Goal: Information Seeking & Learning: Check status

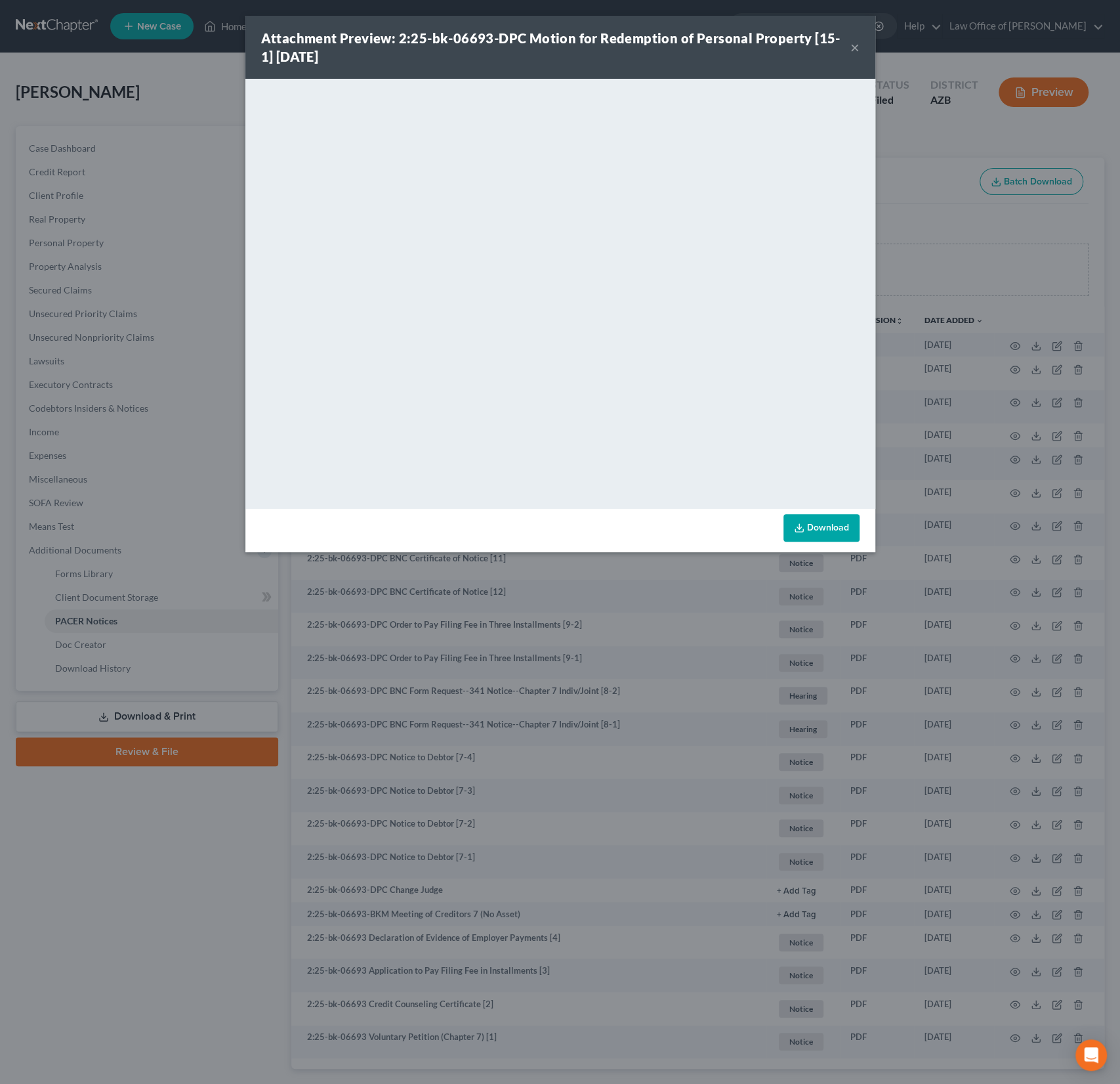
click at [857, 45] on button "×" at bounding box center [854, 47] width 9 height 15
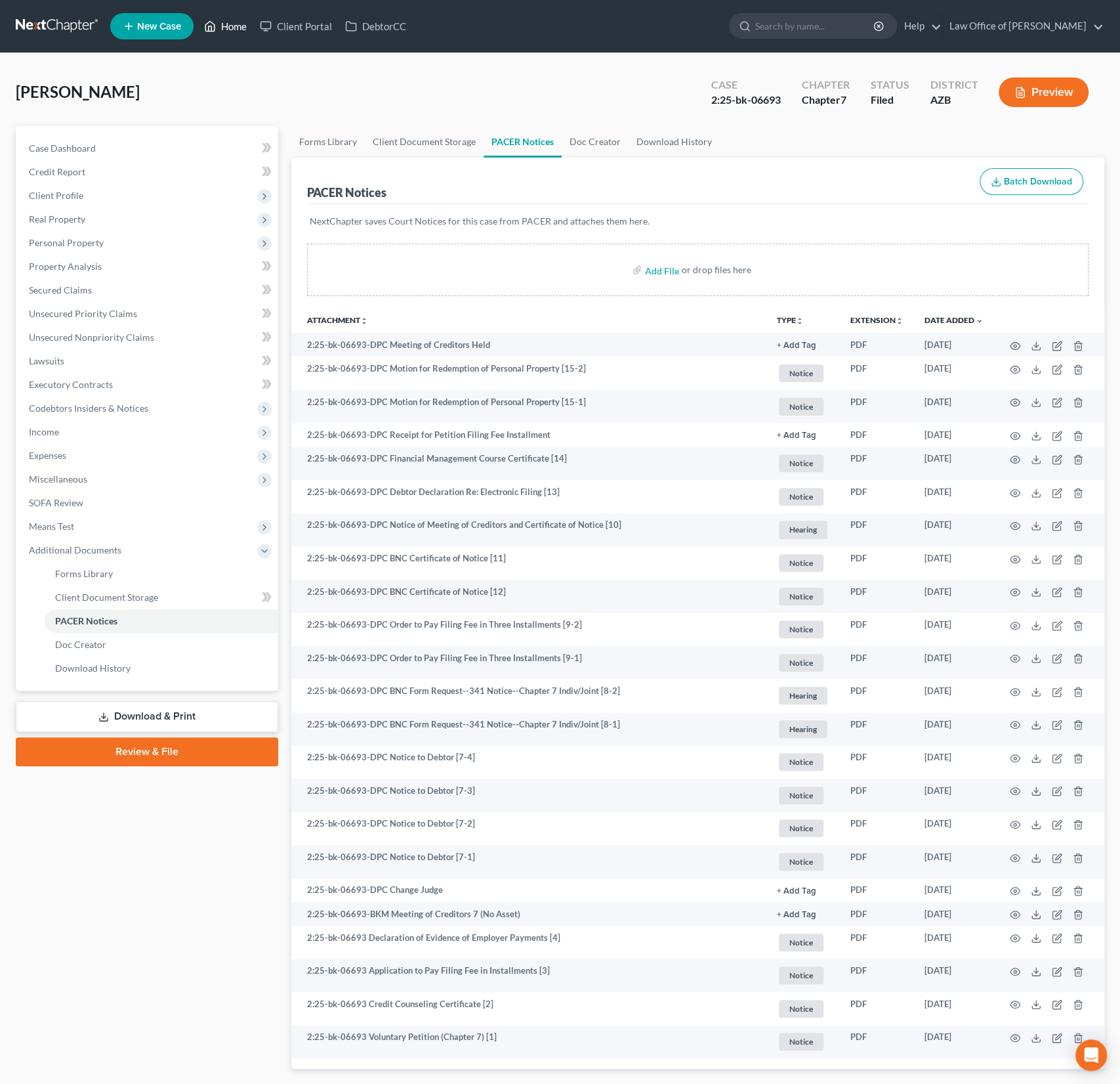
click at [233, 23] on link "Home" at bounding box center [225, 26] width 56 height 24
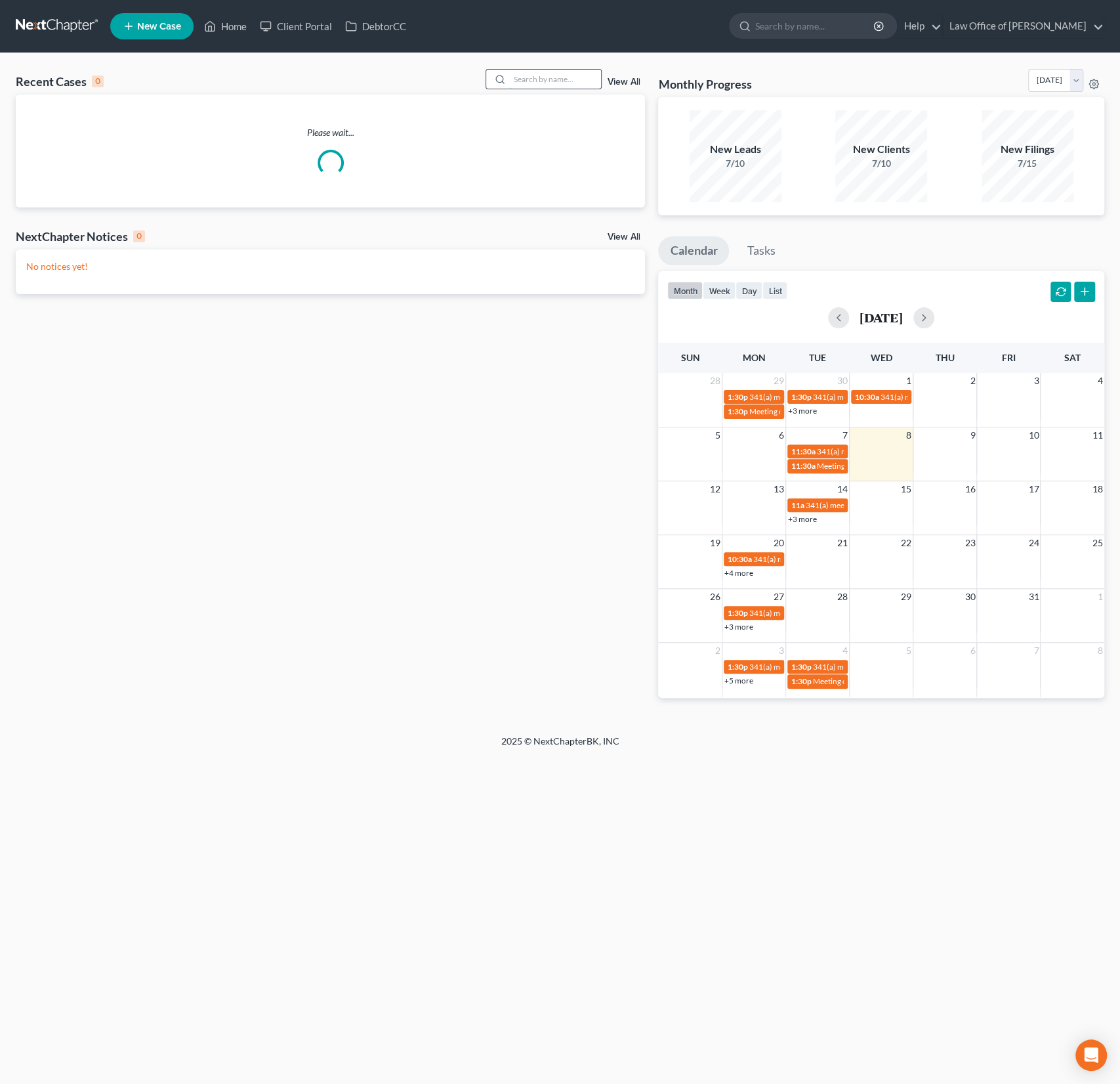
click at [551, 81] on input "search" at bounding box center [554, 79] width 92 height 19
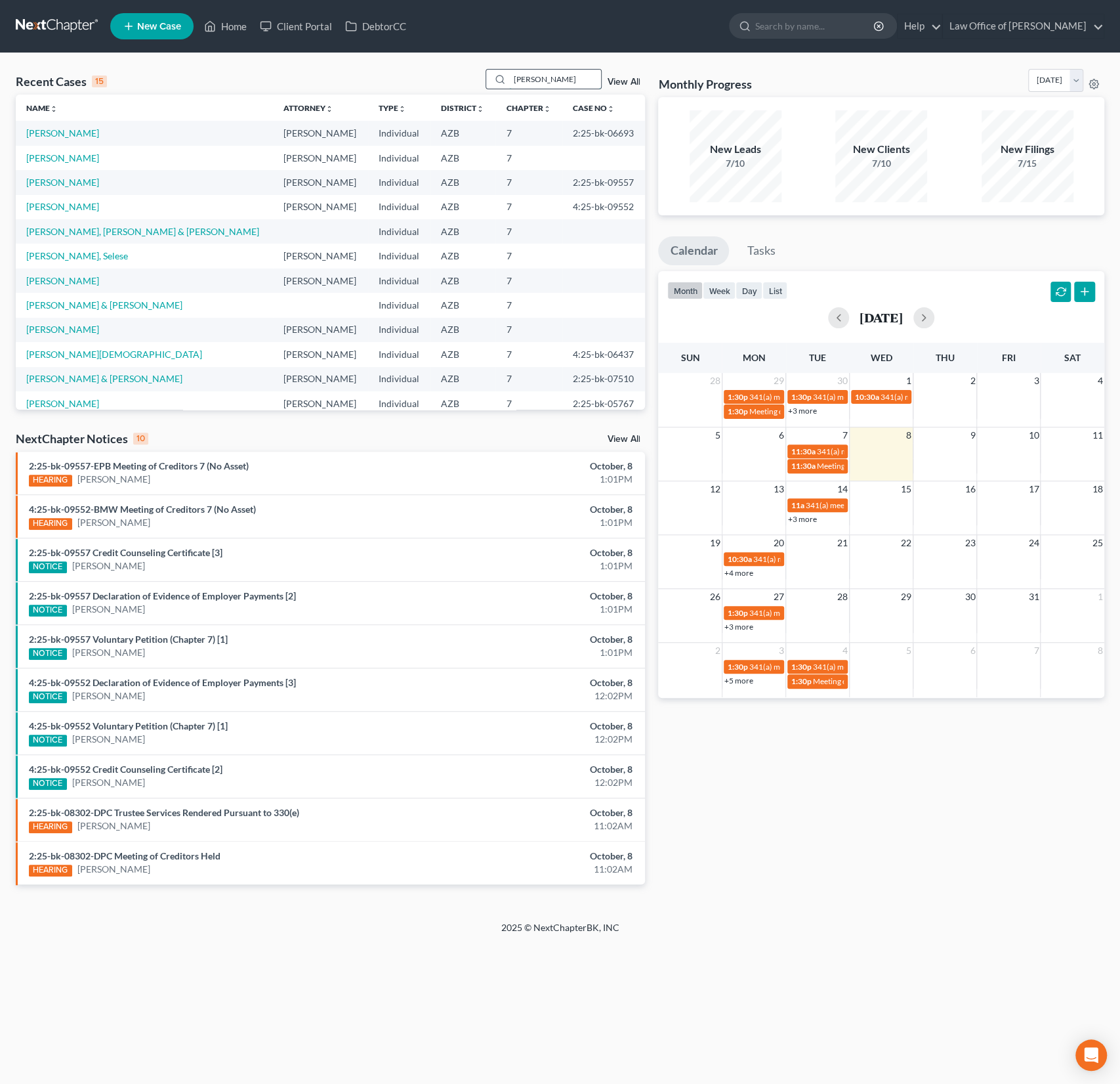
type input "[PERSON_NAME]"
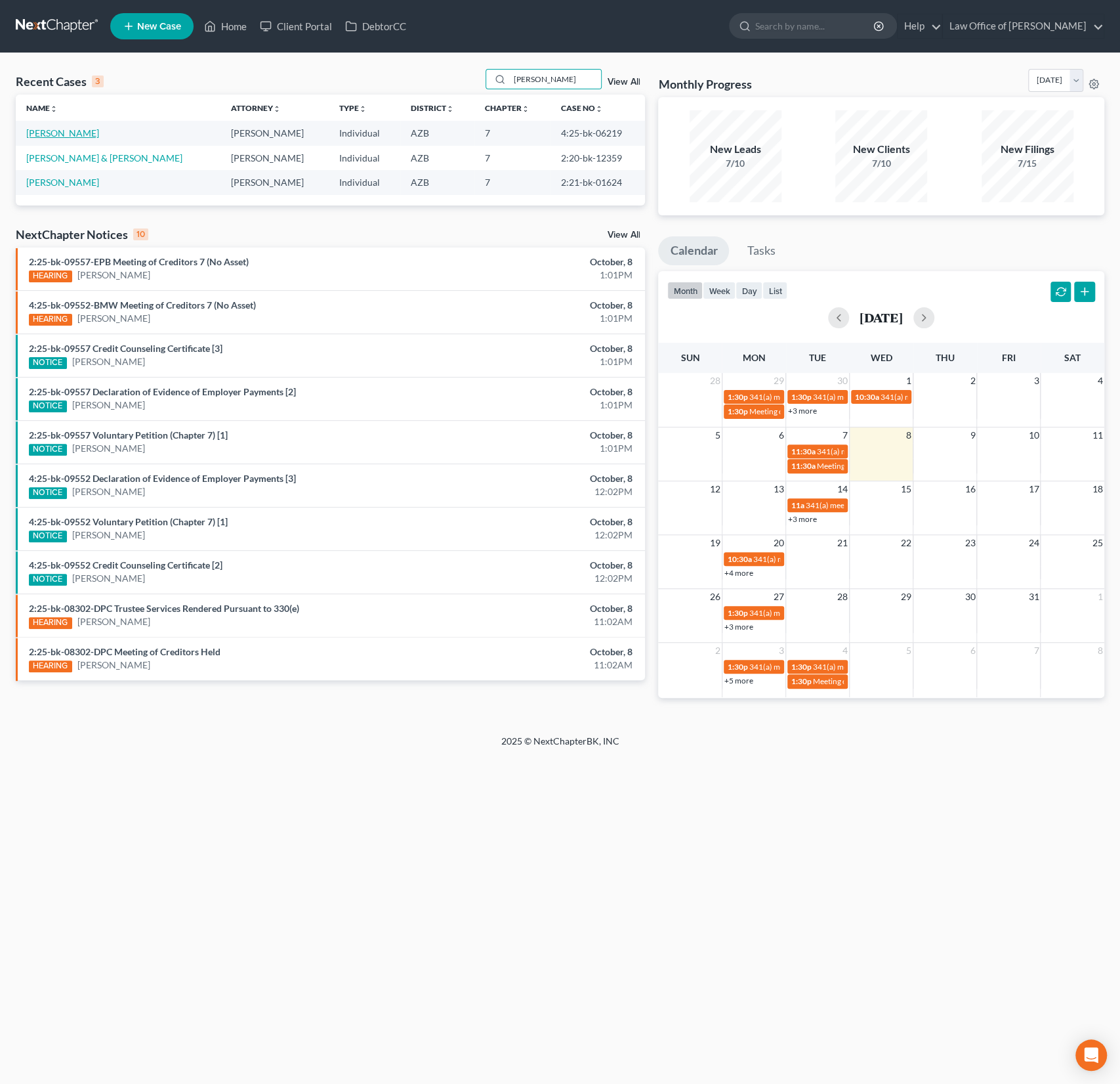
click at [67, 135] on link "[PERSON_NAME]" at bounding box center [62, 133] width 73 height 11
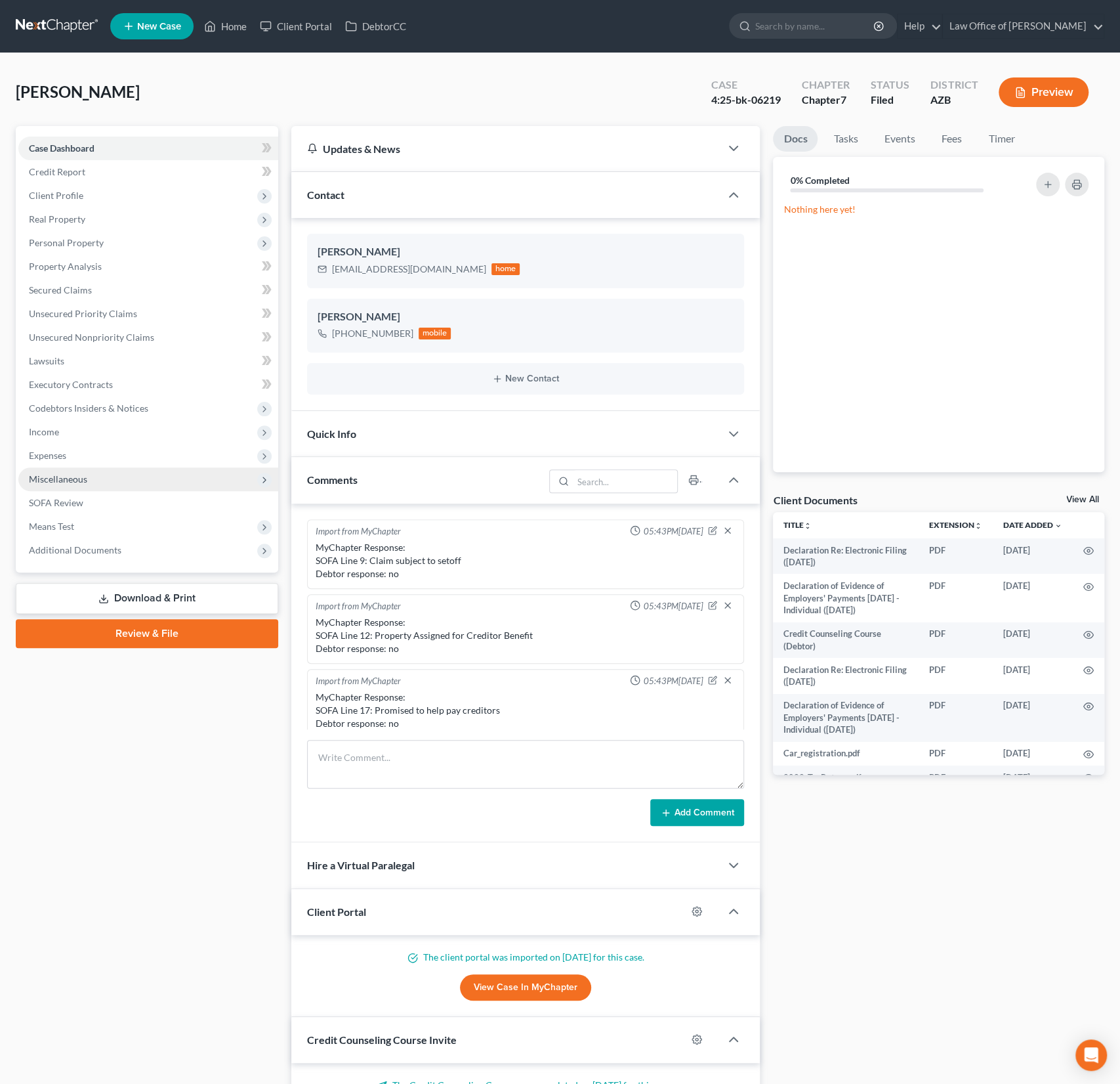
scroll to position [292, 0]
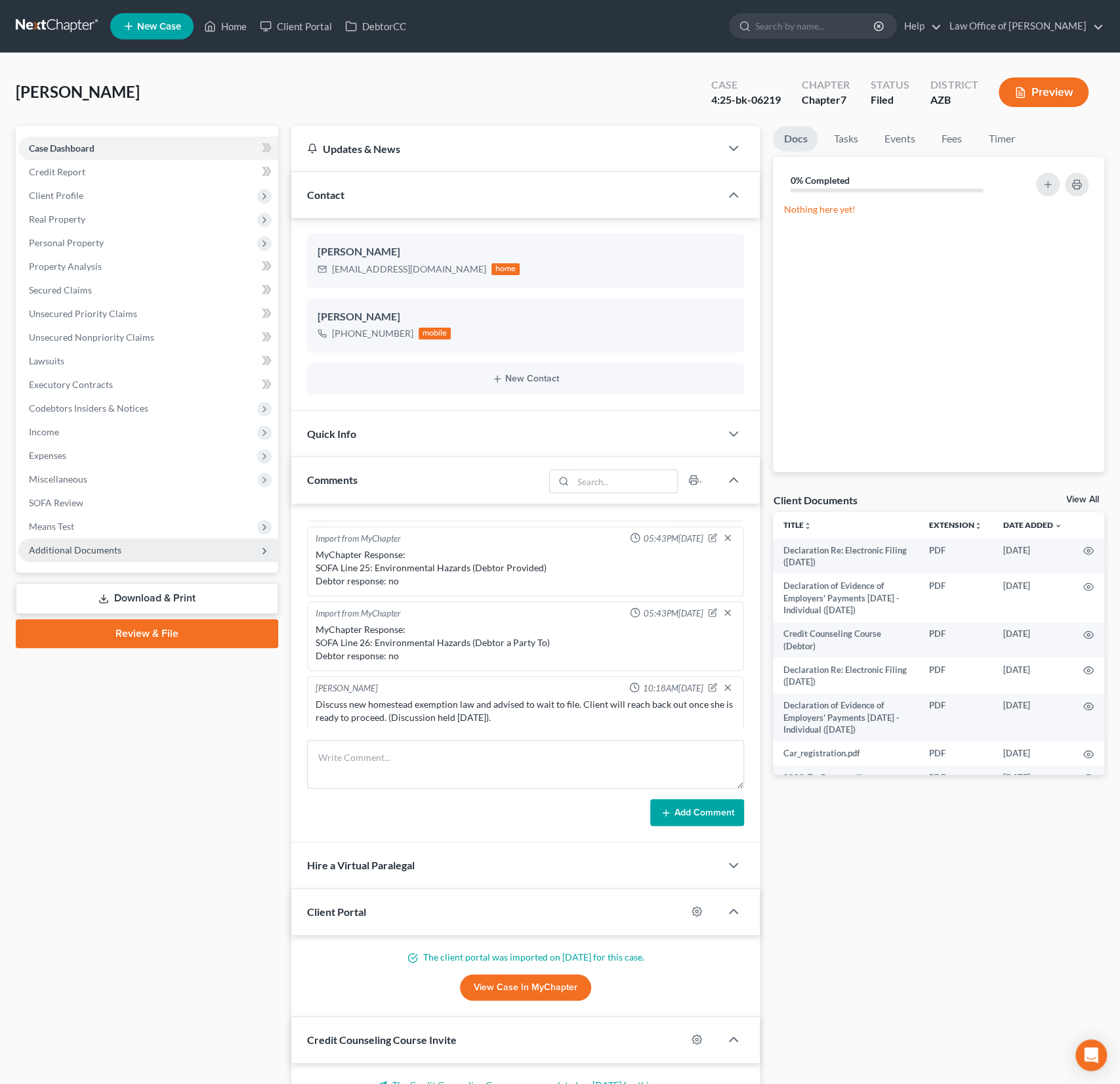
click at [105, 559] on span "Additional Documents" at bounding box center [148, 550] width 260 height 24
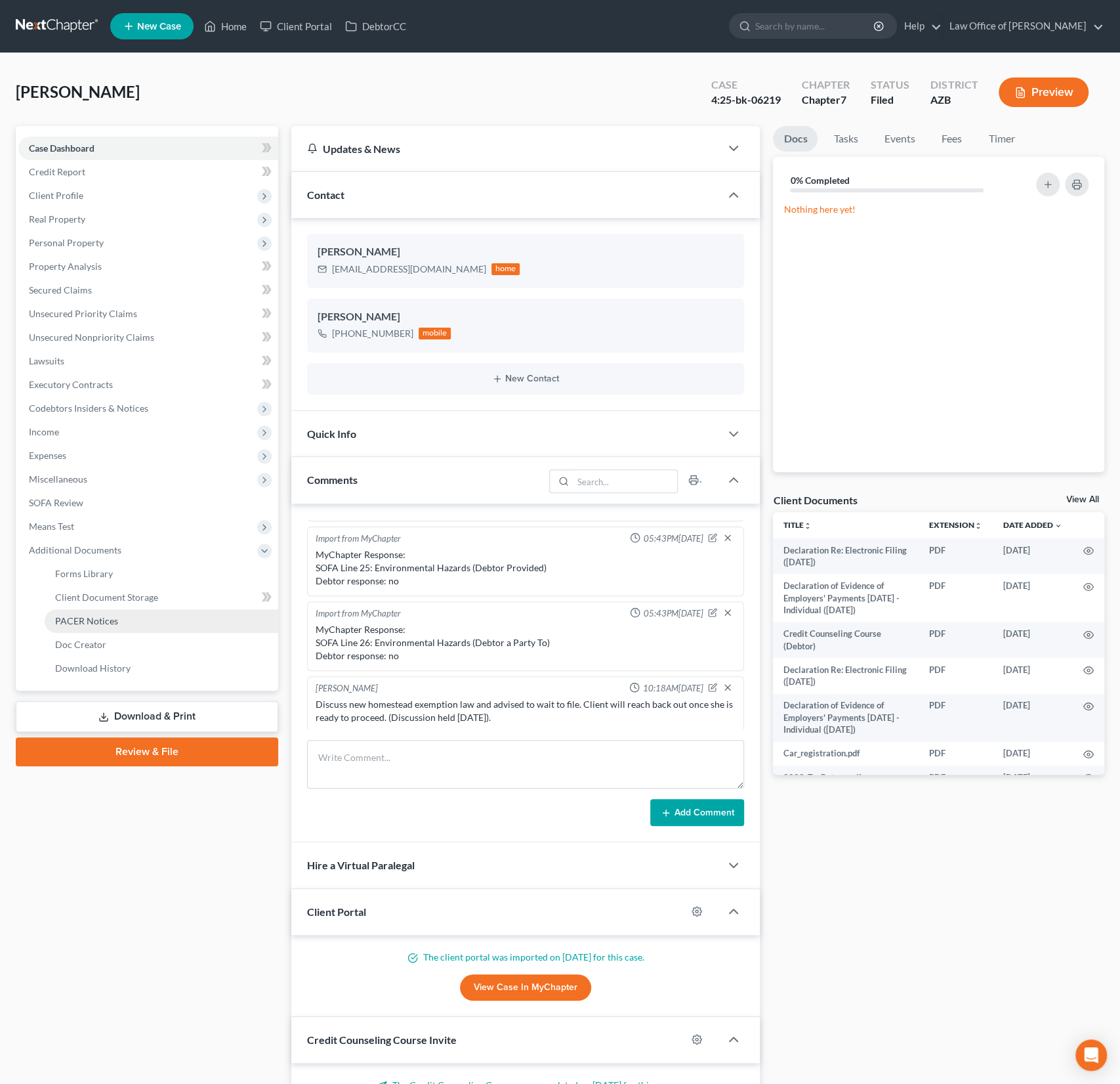
click at [100, 619] on span "PACER Notices" at bounding box center [87, 621] width 63 height 11
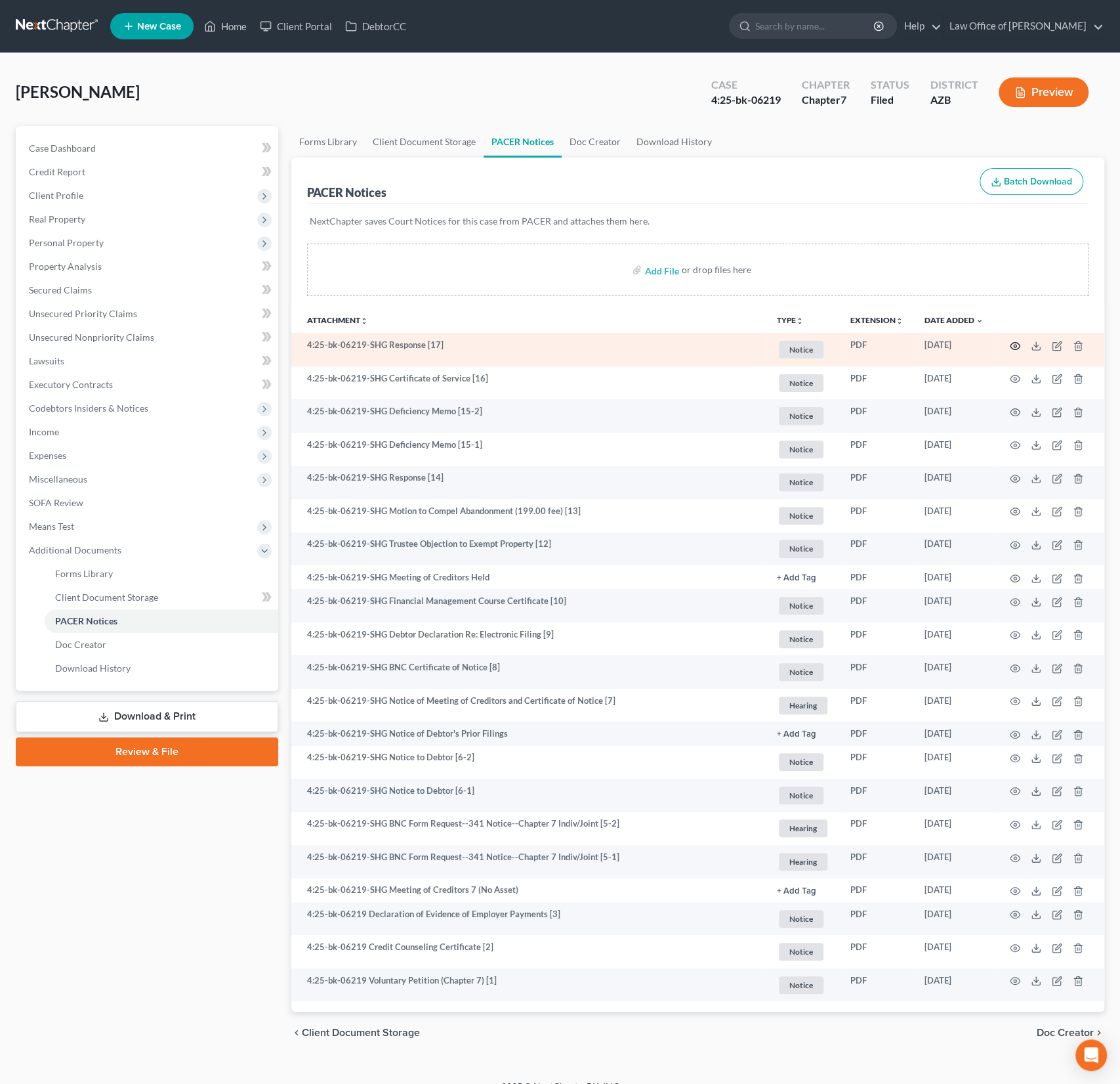
click at [1014, 342] on icon "button" at bounding box center [1015, 345] width 11 height 11
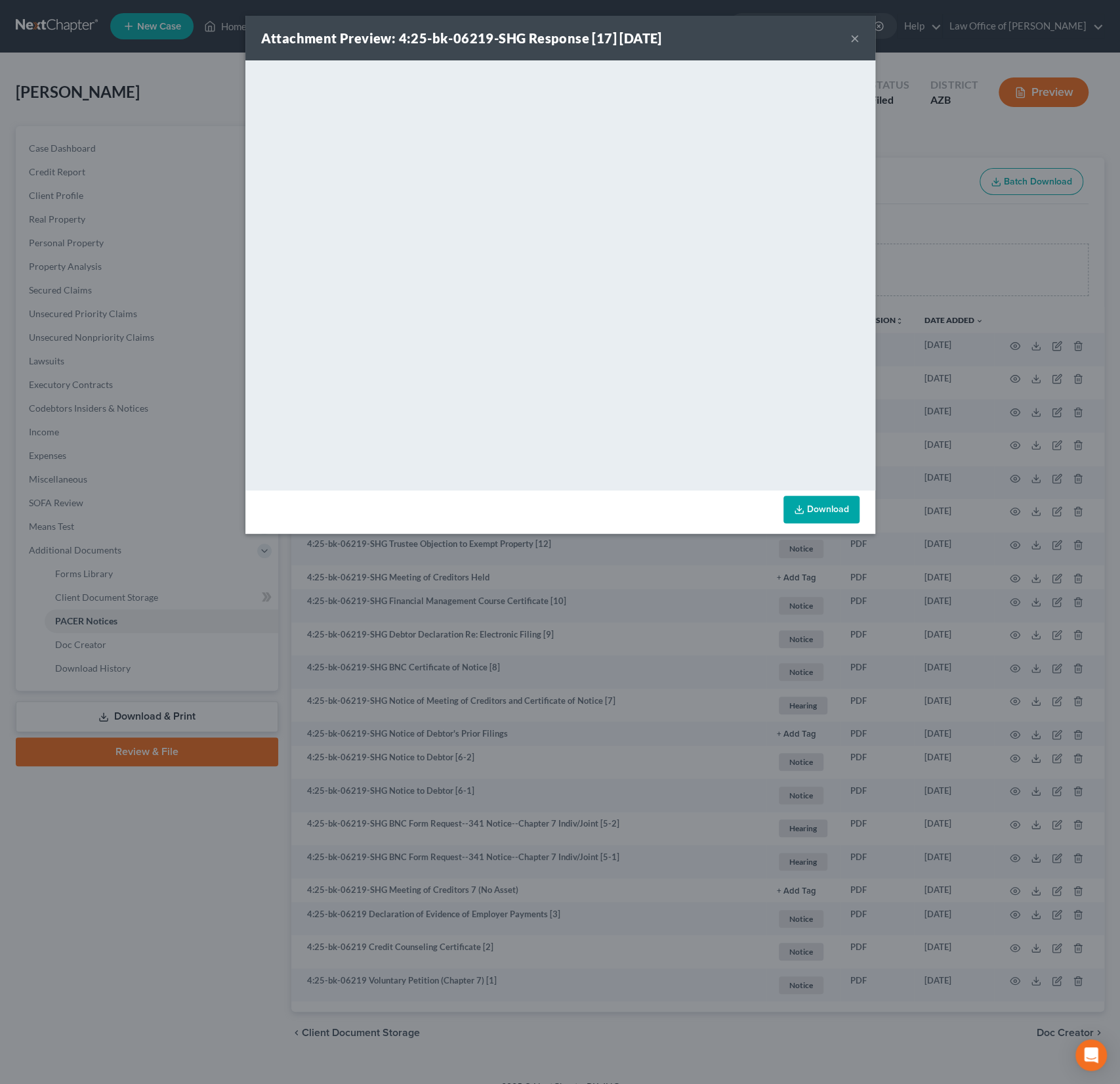
click at [855, 37] on button "×" at bounding box center [854, 37] width 9 height 15
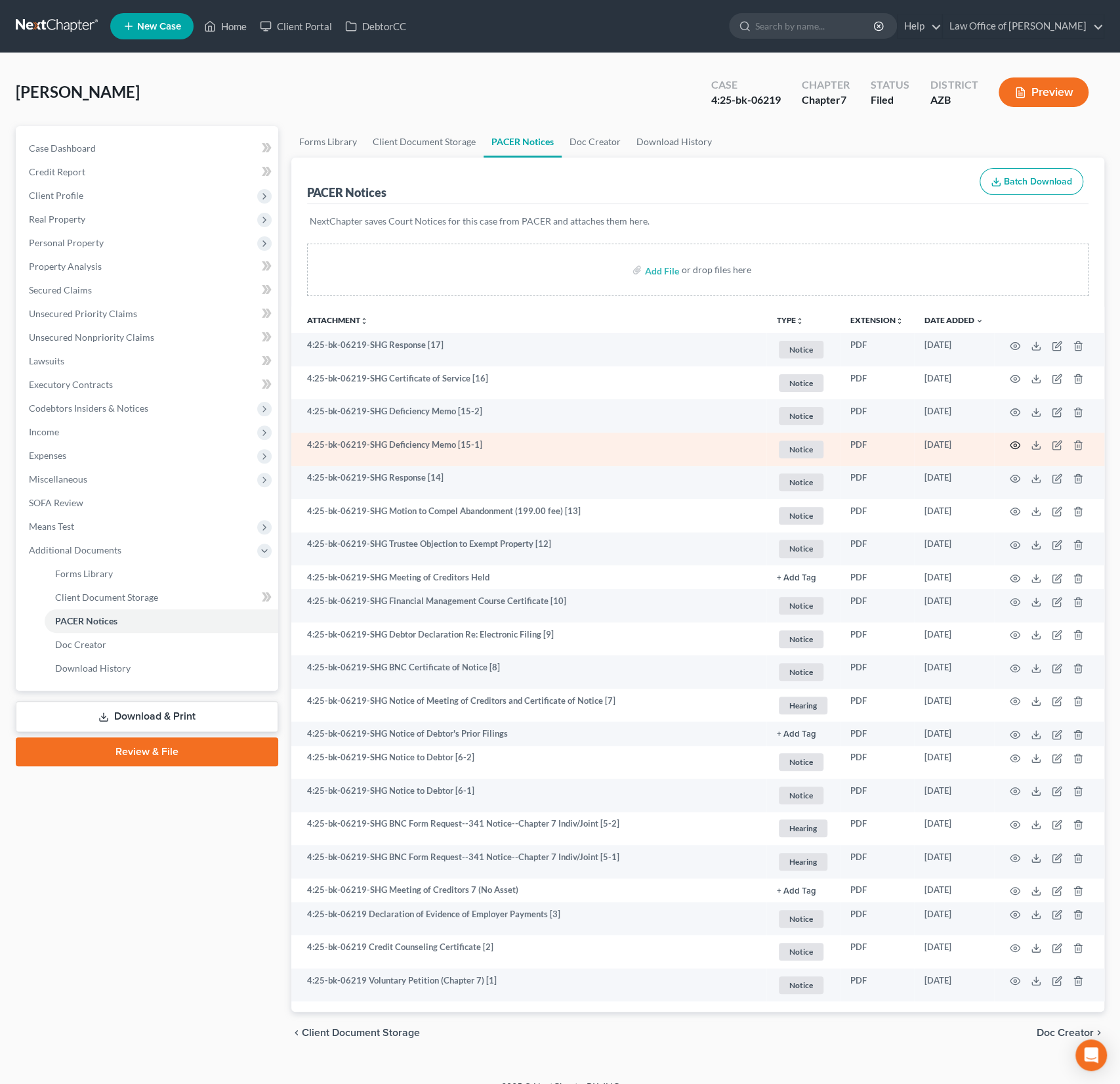
click at [1014, 443] on circle "button" at bounding box center [1015, 444] width 2 height 2
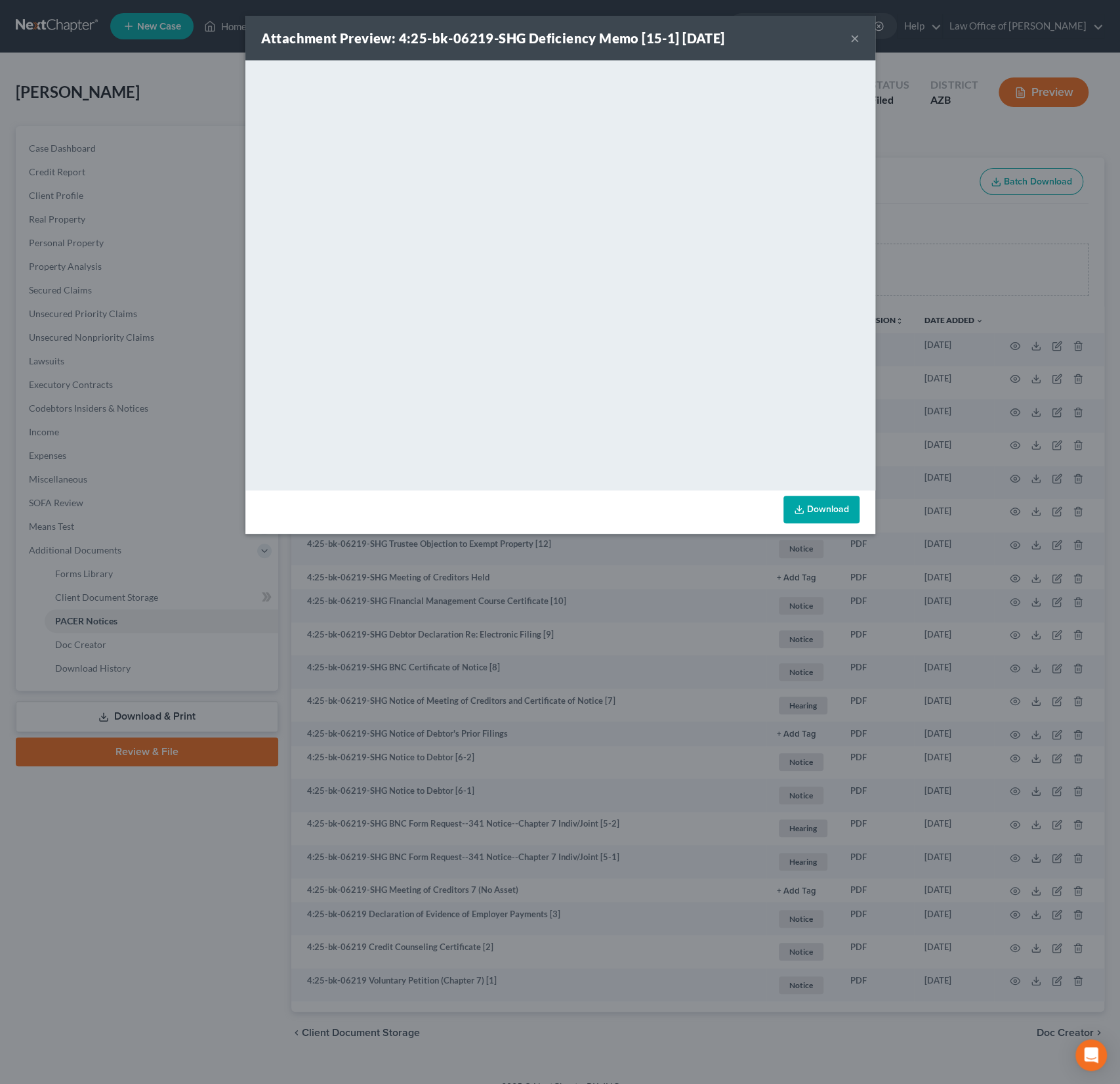
click at [854, 37] on button "×" at bounding box center [854, 37] width 9 height 15
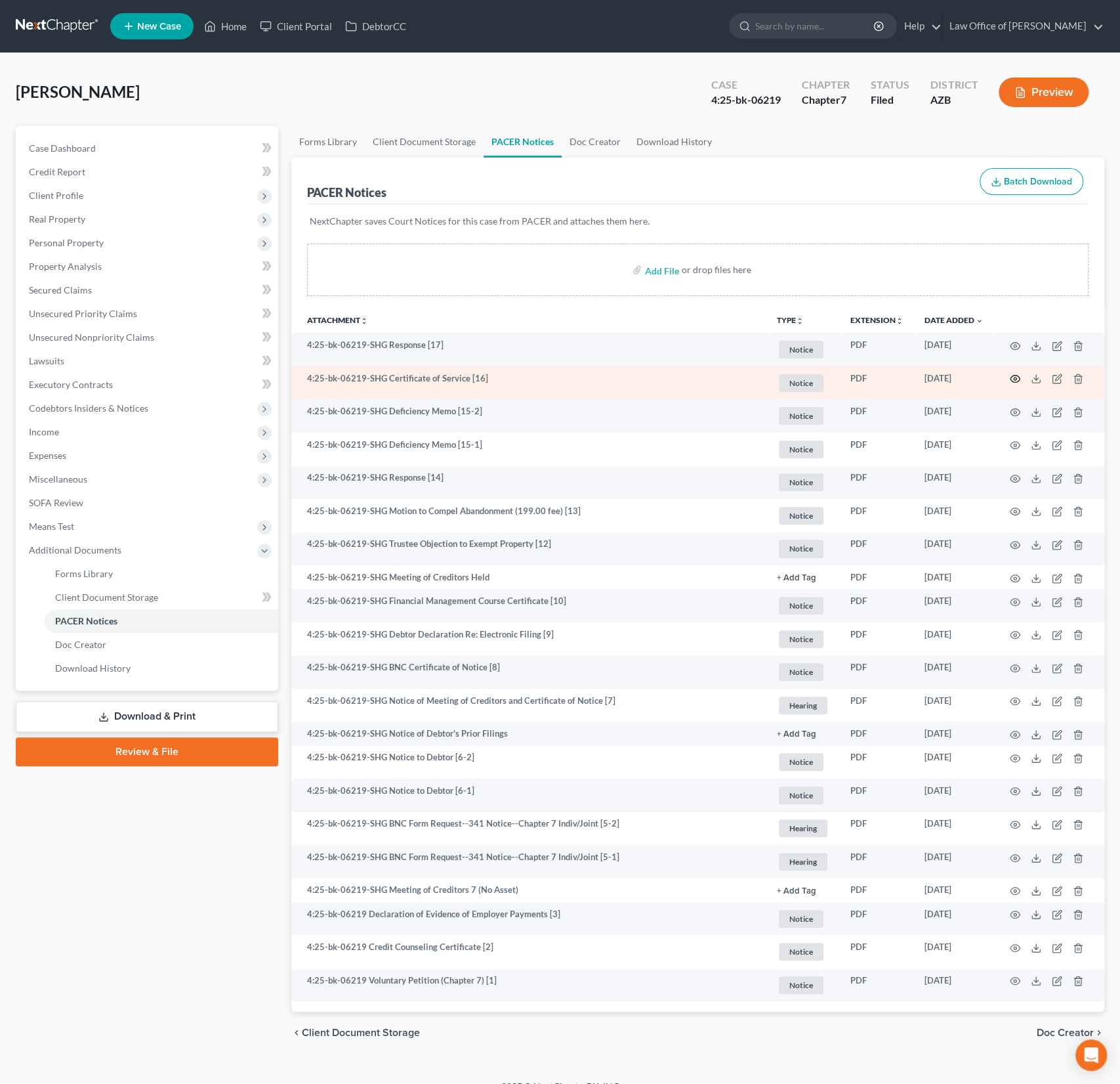
click at [1015, 375] on icon "button" at bounding box center [1015, 379] width 11 height 11
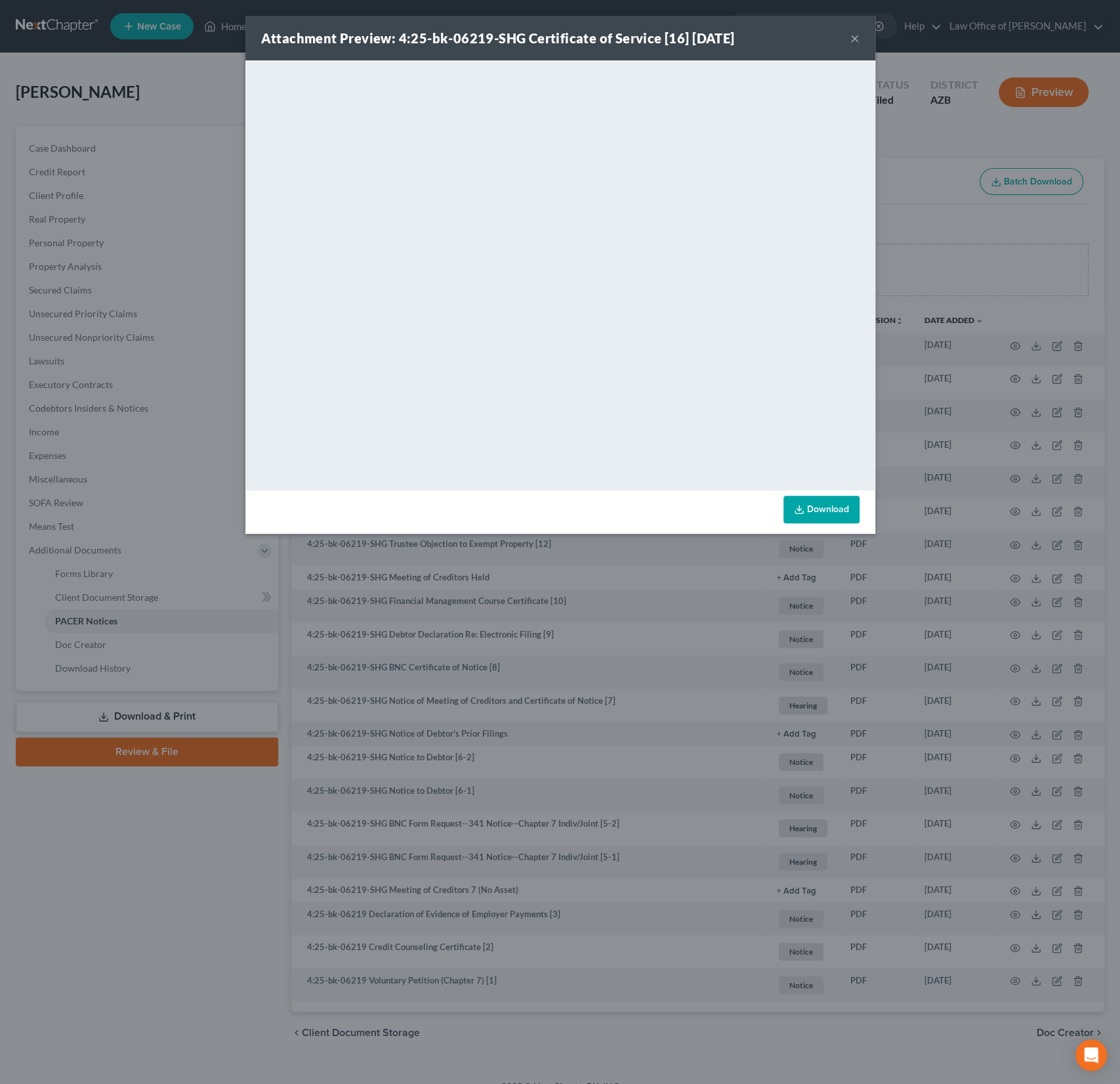
click at [857, 36] on button "×" at bounding box center [854, 37] width 9 height 15
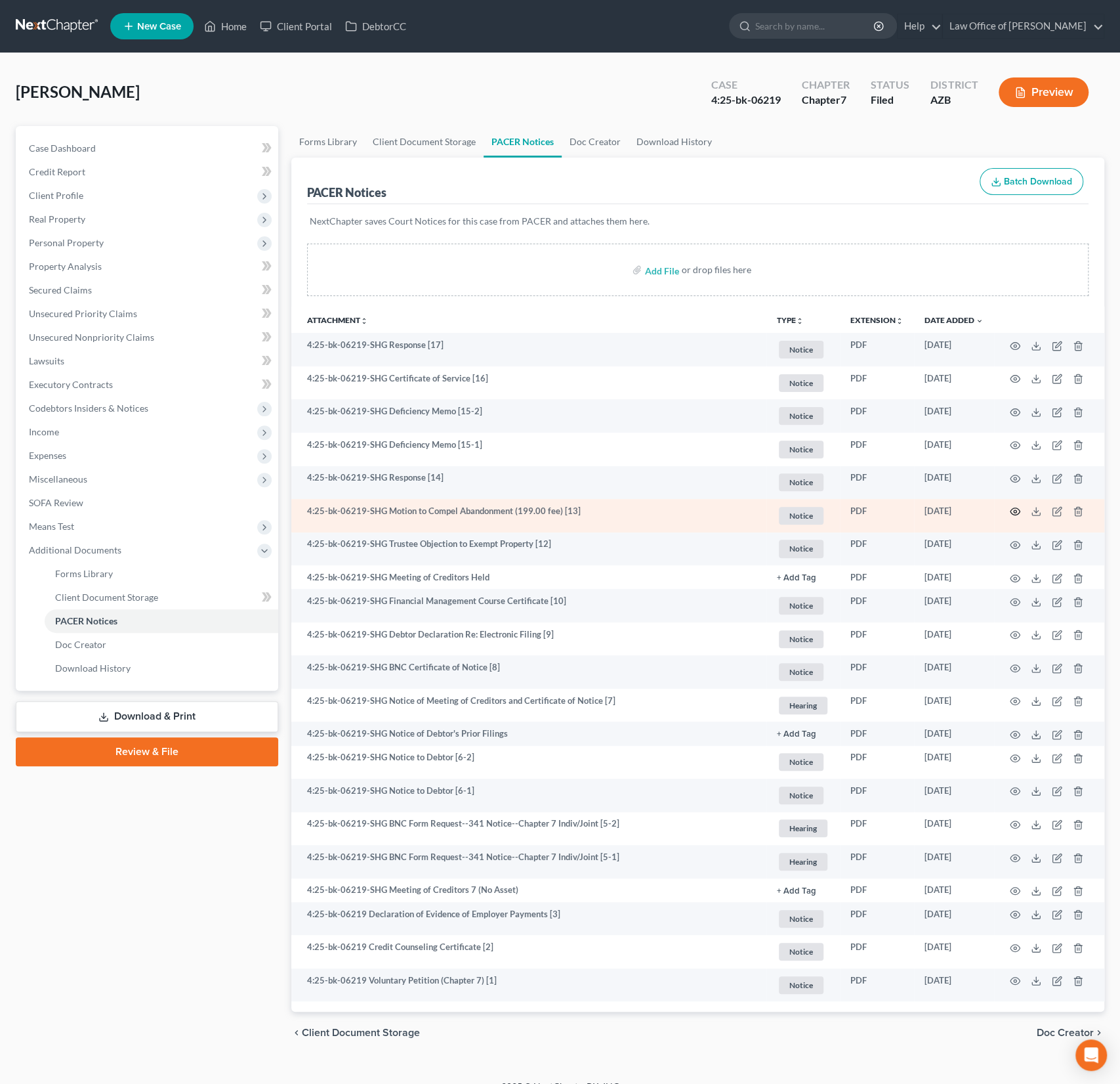
click at [1012, 512] on icon "button" at bounding box center [1015, 511] width 11 height 11
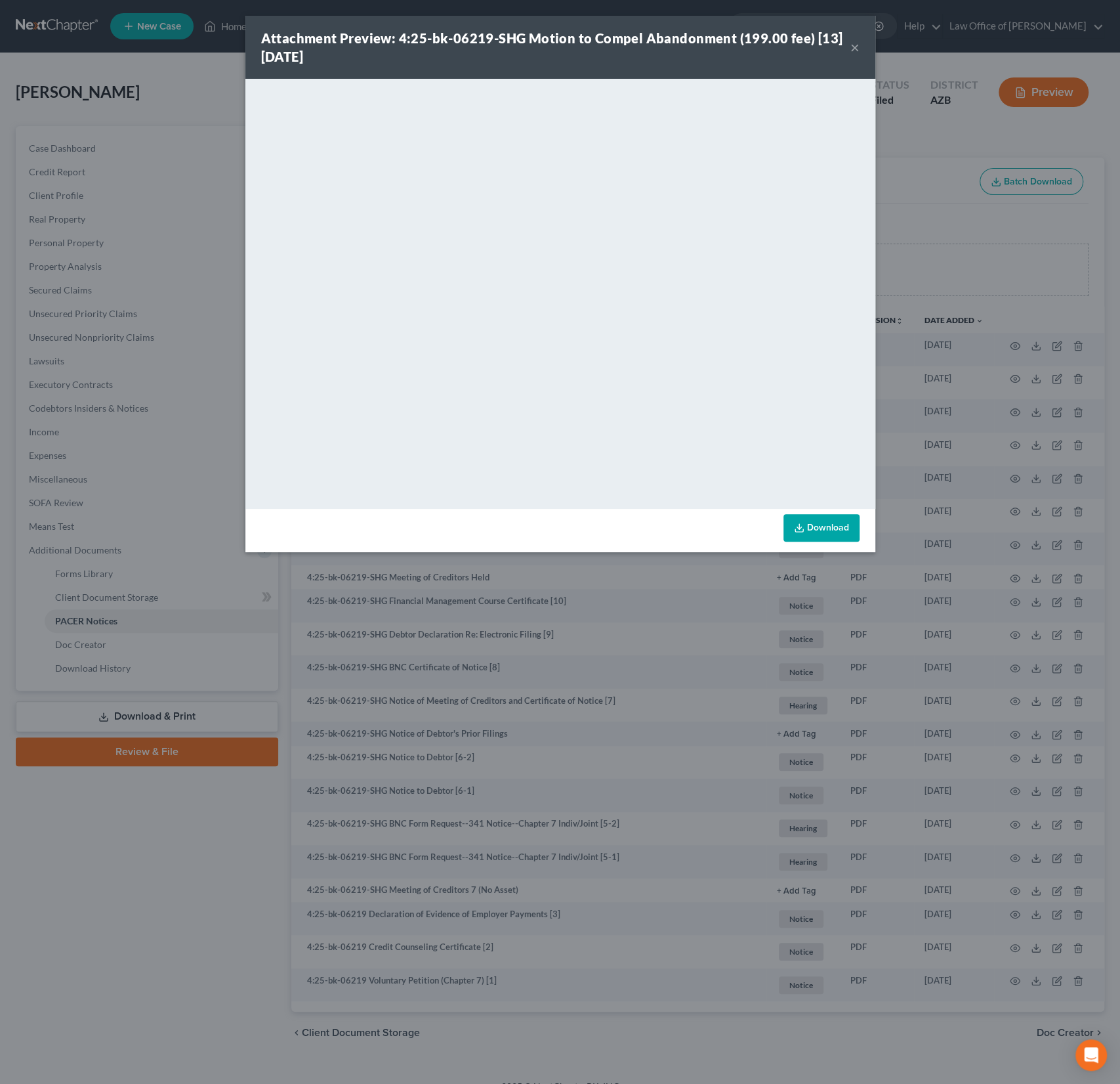
click at [852, 49] on button "×" at bounding box center [854, 47] width 9 height 15
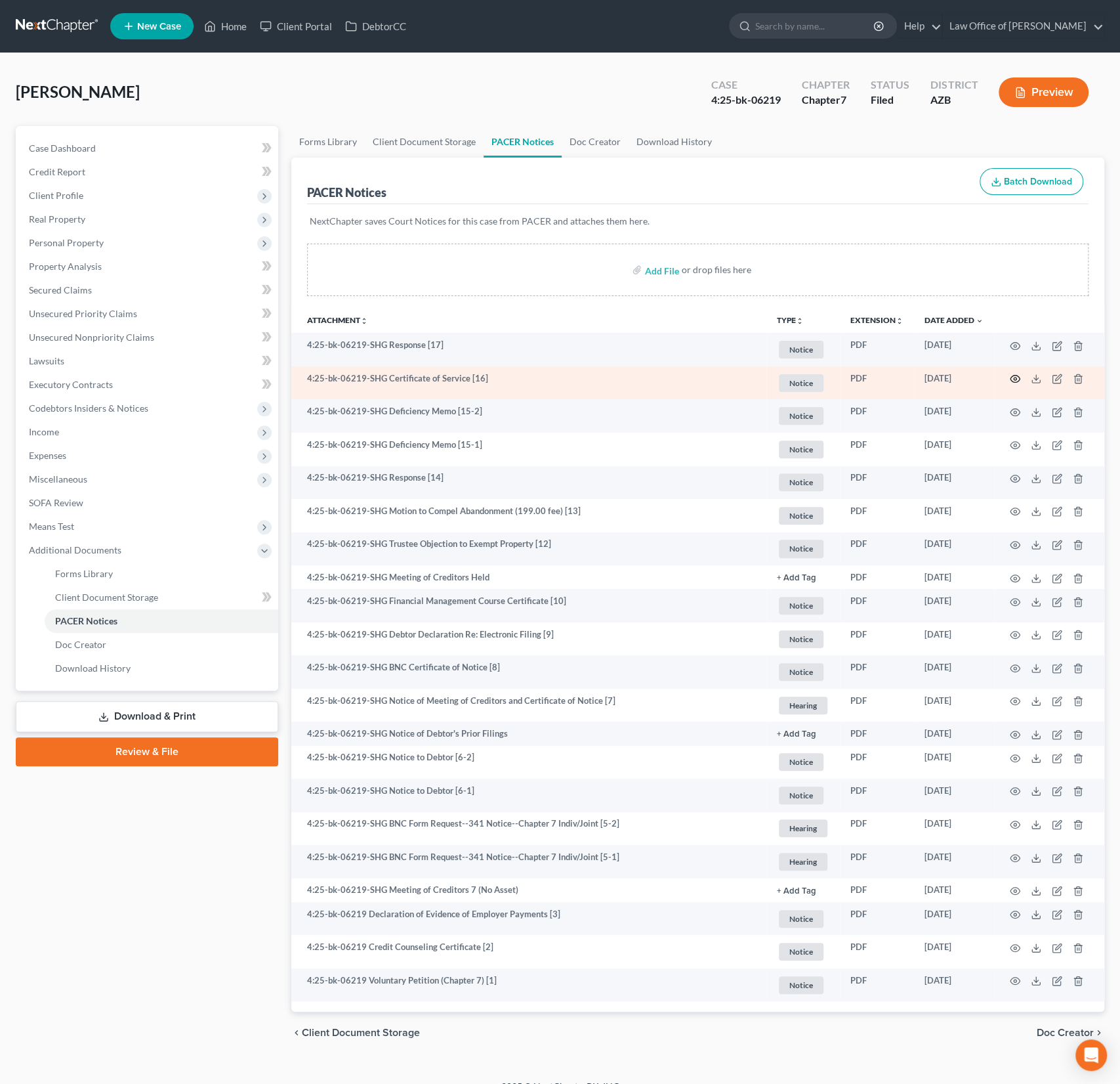
click at [1015, 375] on icon "button" at bounding box center [1015, 379] width 11 height 11
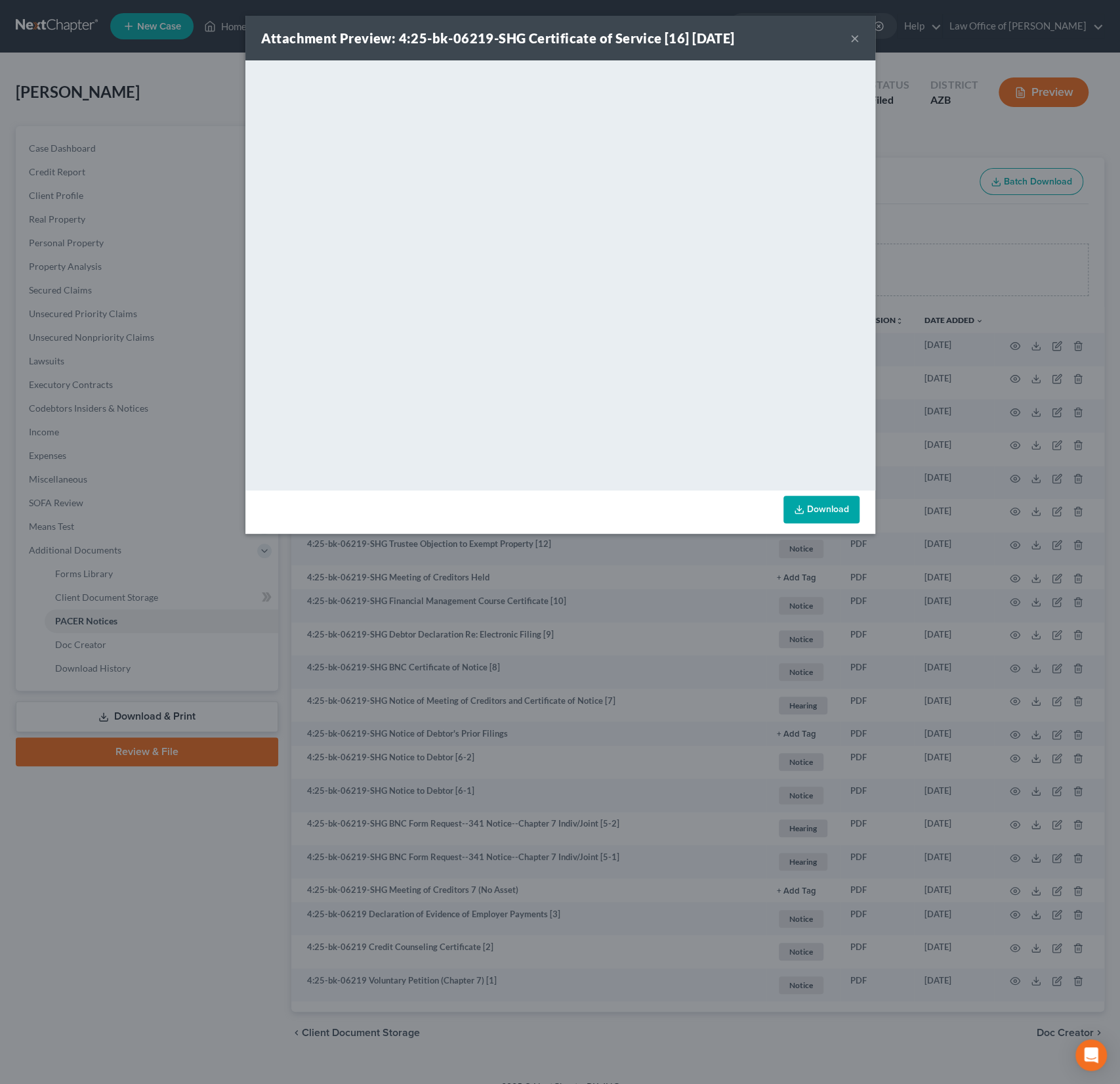
click at [860, 43] on div "Attachment Preview: 4:25-bk-06219-SHG Certificate of Service [16] [DATE] ×" at bounding box center [560, 37] width 630 height 45
click at [850, 40] on button "×" at bounding box center [854, 37] width 9 height 15
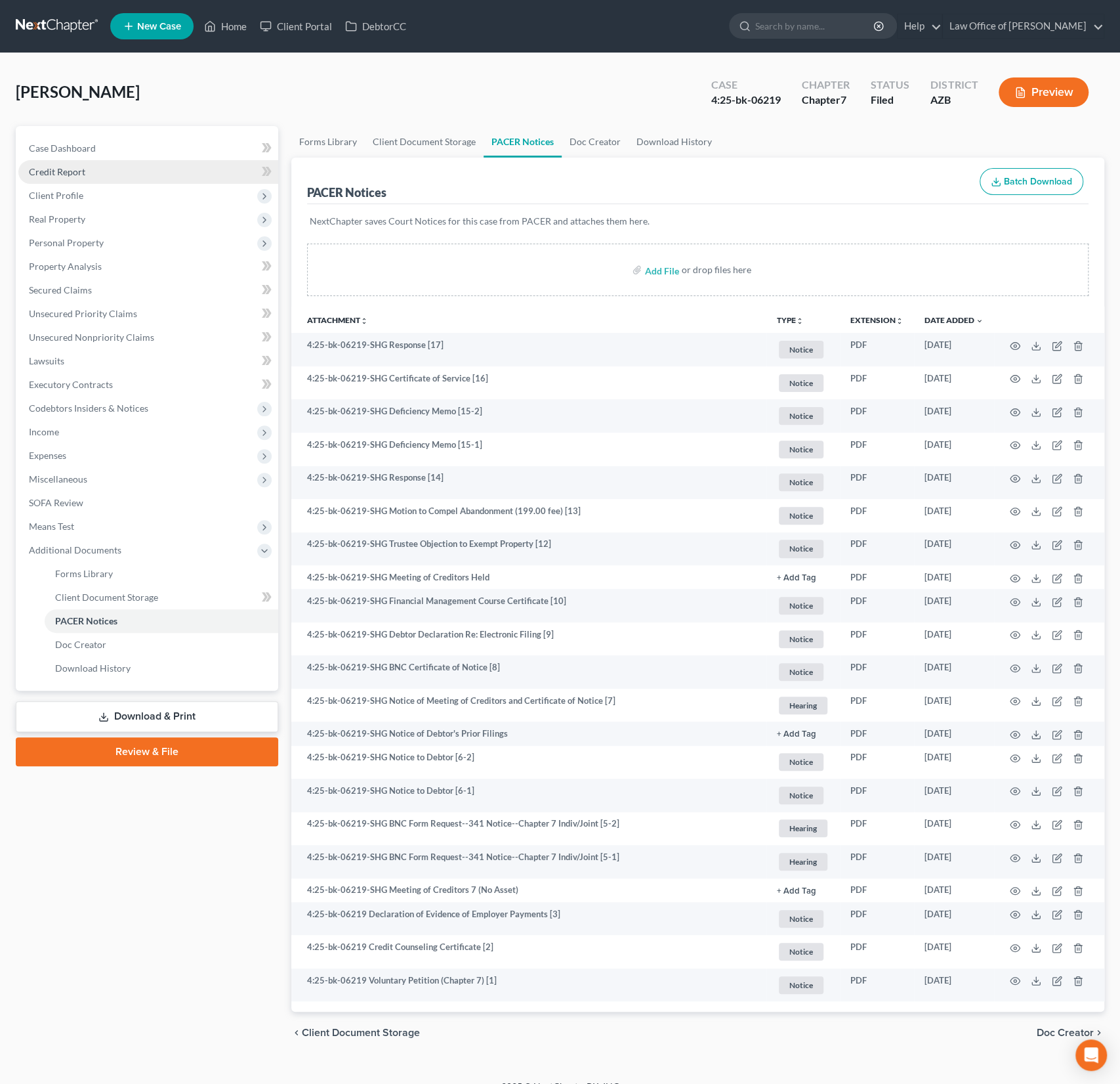
click at [73, 182] on link "Credit Report" at bounding box center [148, 172] width 260 height 24
click at [68, 195] on span "Client Profile" at bounding box center [56, 195] width 54 height 11
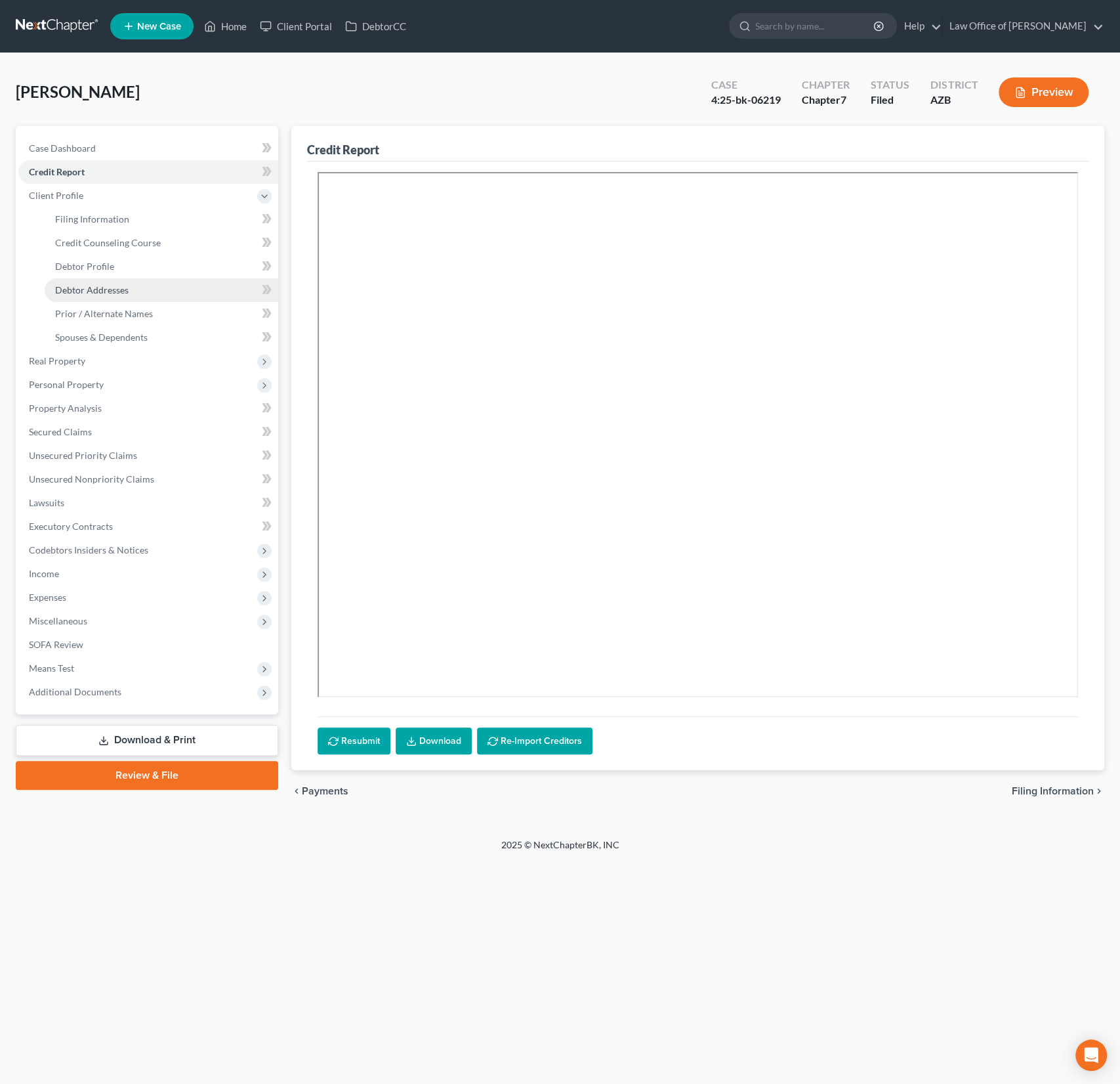
click at [92, 285] on span "Debtor Addresses" at bounding box center [92, 290] width 74 height 11
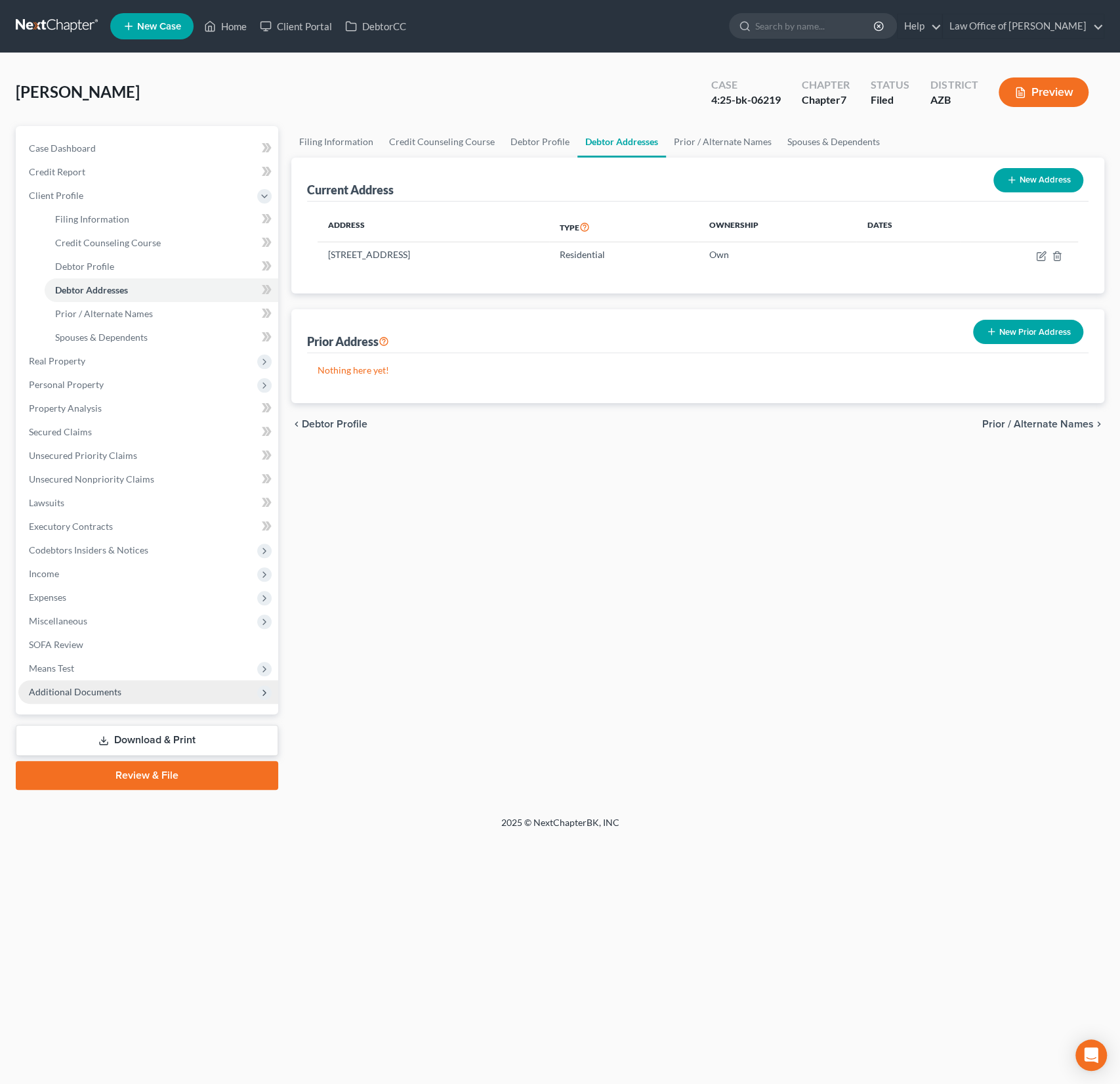
click at [93, 686] on span "Additional Documents" at bounding box center [75, 692] width 92 height 11
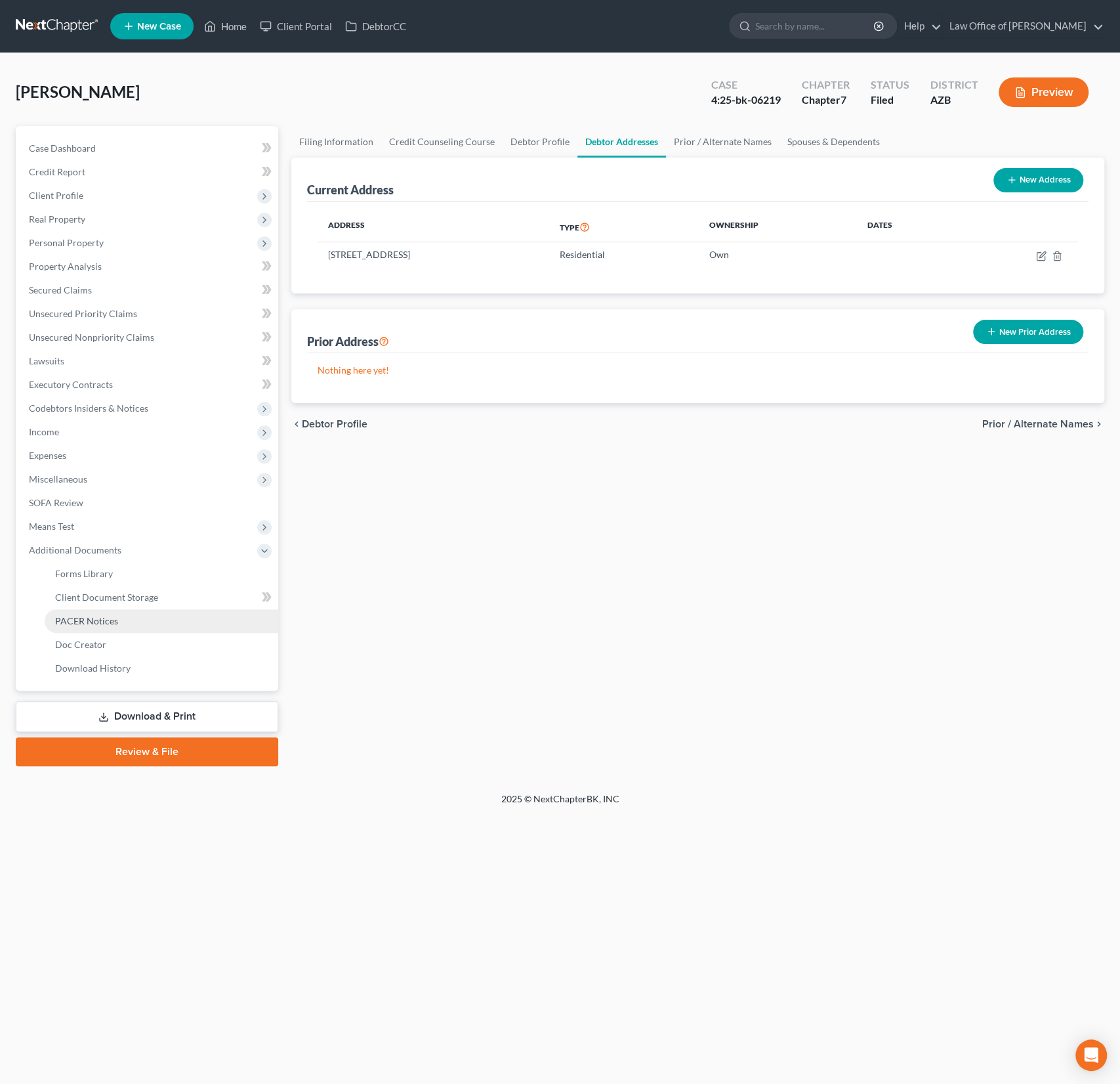
click at [99, 619] on span "PACER Notices" at bounding box center [87, 621] width 63 height 11
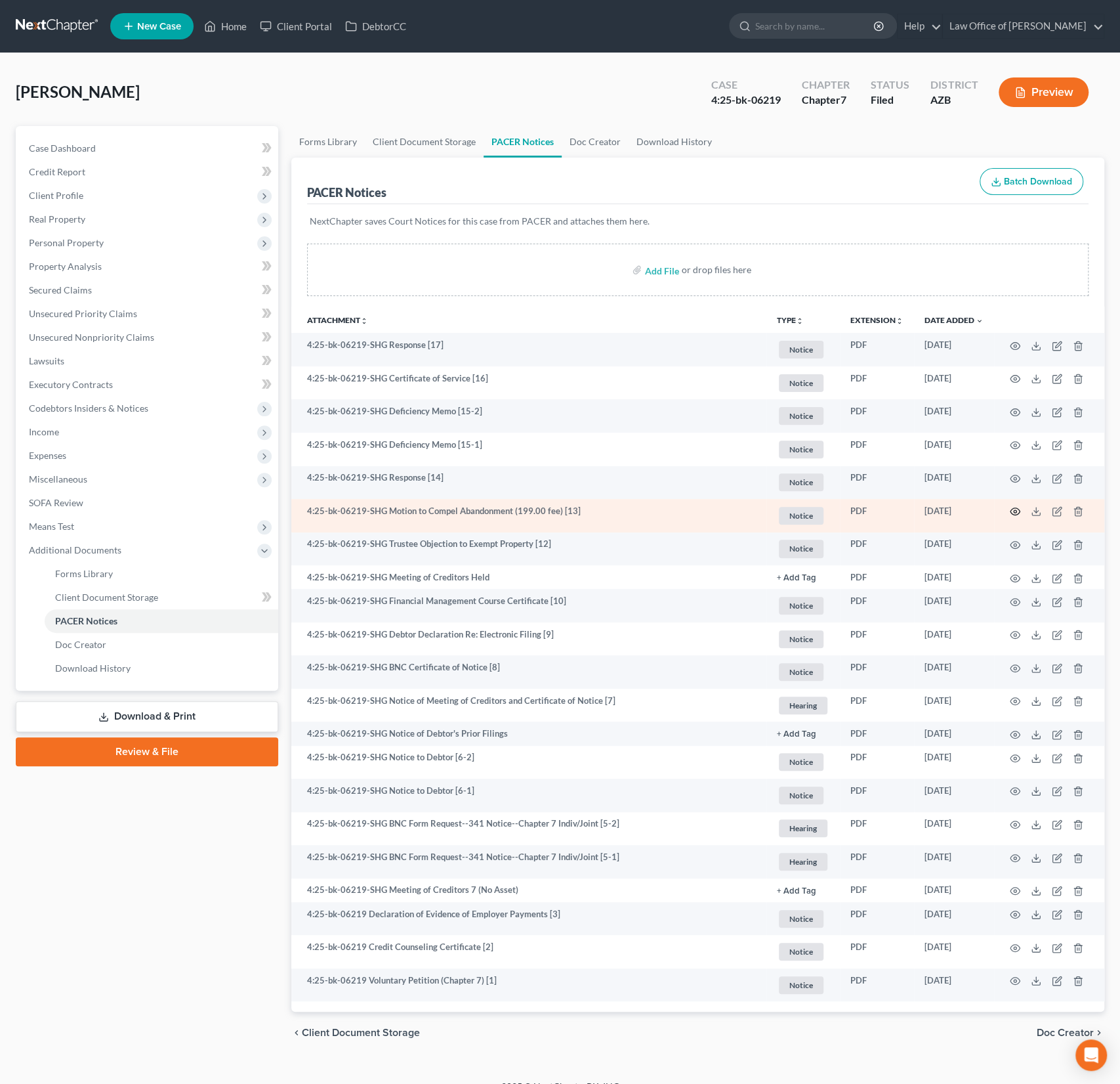
click at [1016, 508] on icon "button" at bounding box center [1015, 512] width 10 height 7
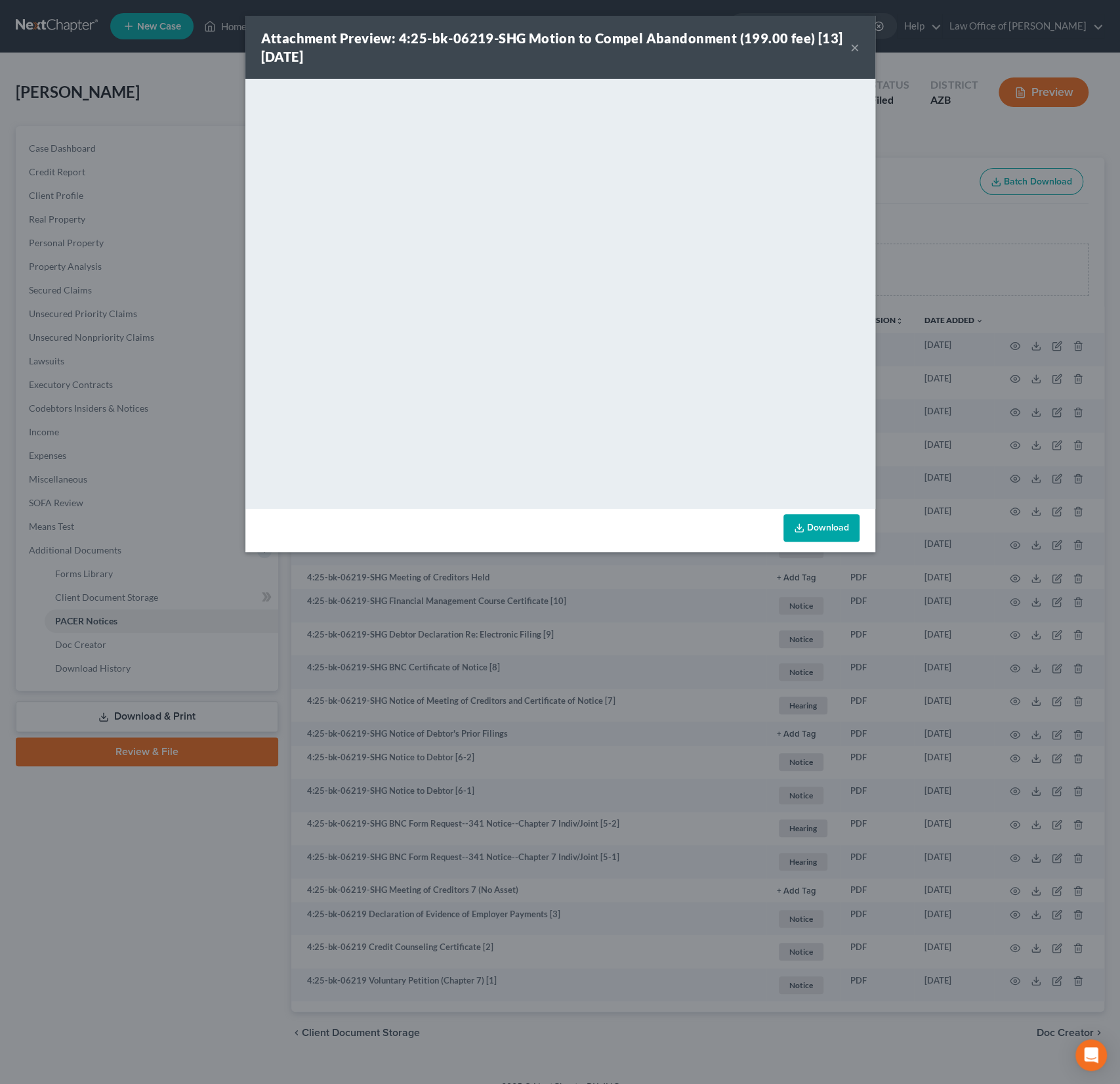
click at [854, 49] on button "×" at bounding box center [854, 47] width 9 height 15
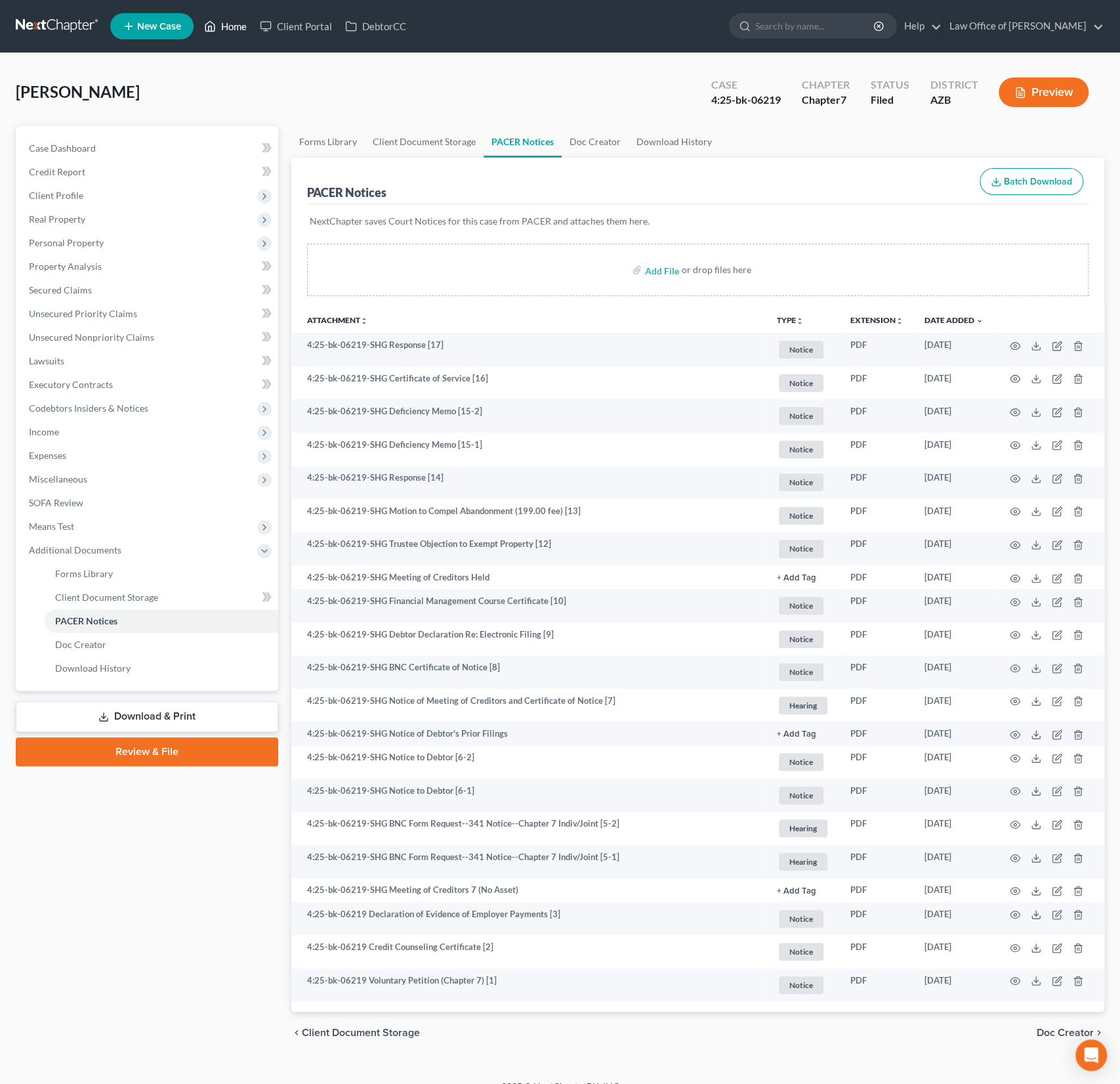
click at [237, 36] on link "Home" at bounding box center [225, 26] width 56 height 24
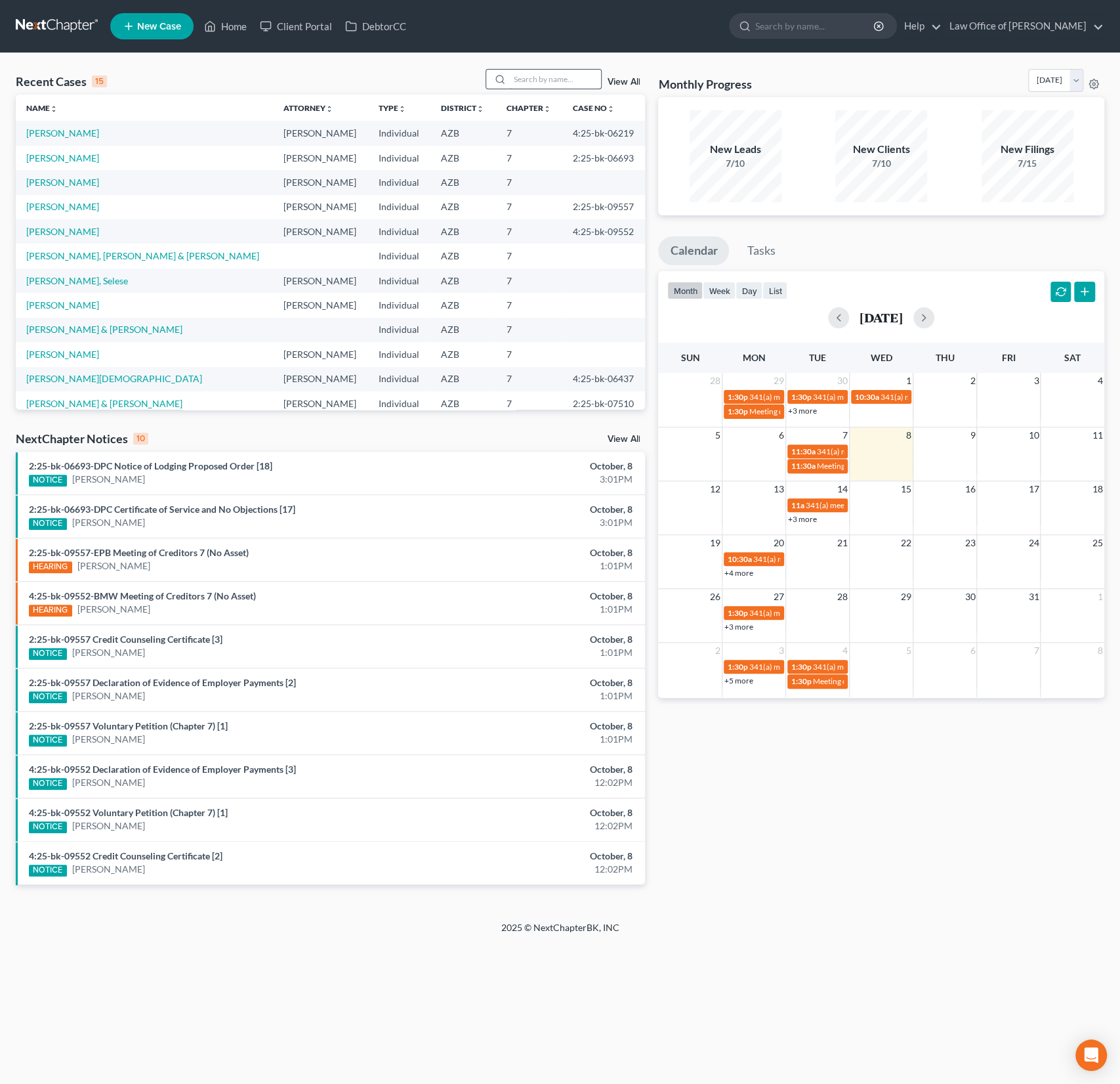
click at [588, 88] on input "search" at bounding box center [554, 79] width 92 height 19
type input "[PERSON_NAME]"
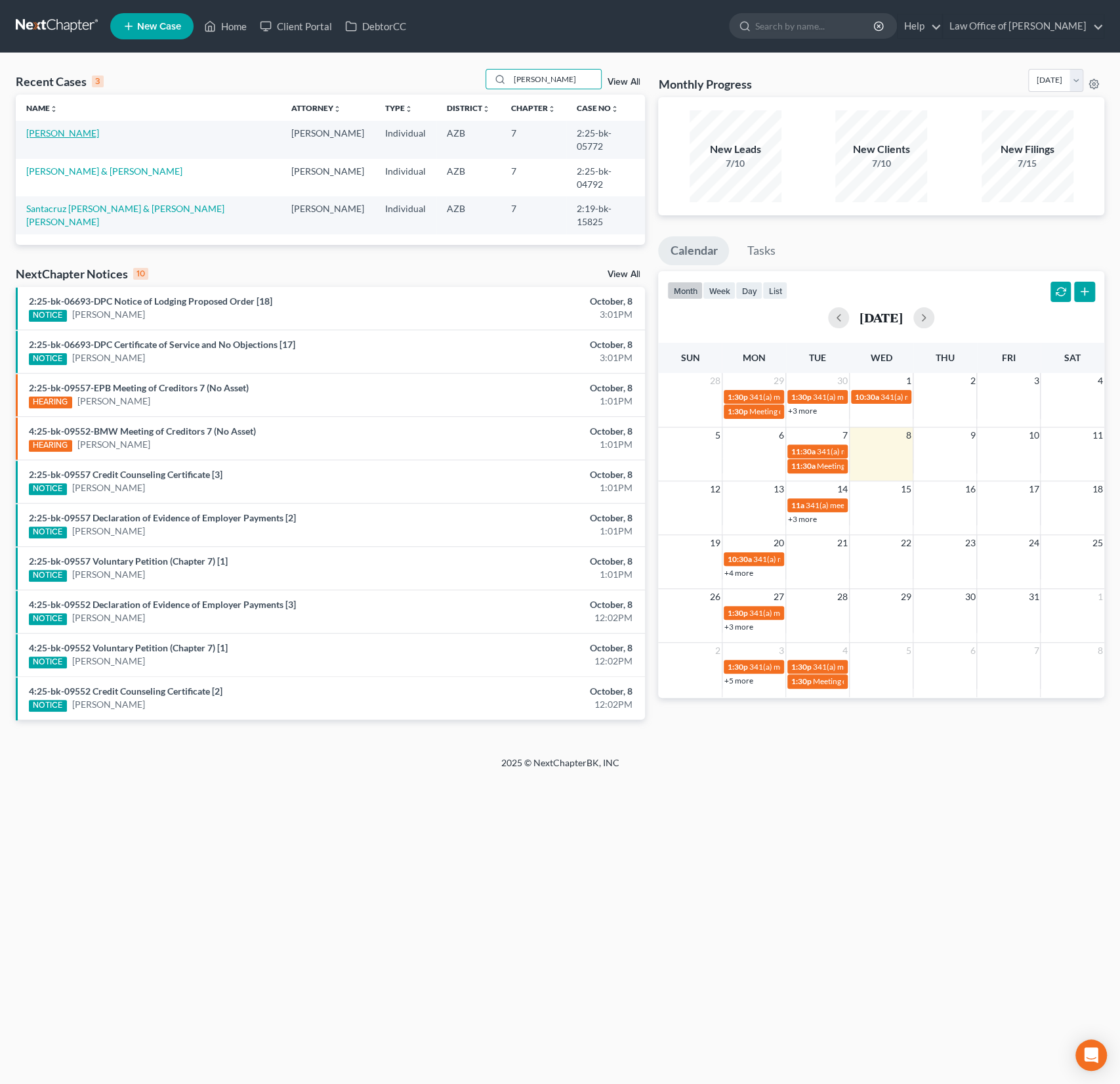
click at [88, 135] on link "[PERSON_NAME]" at bounding box center [62, 133] width 73 height 11
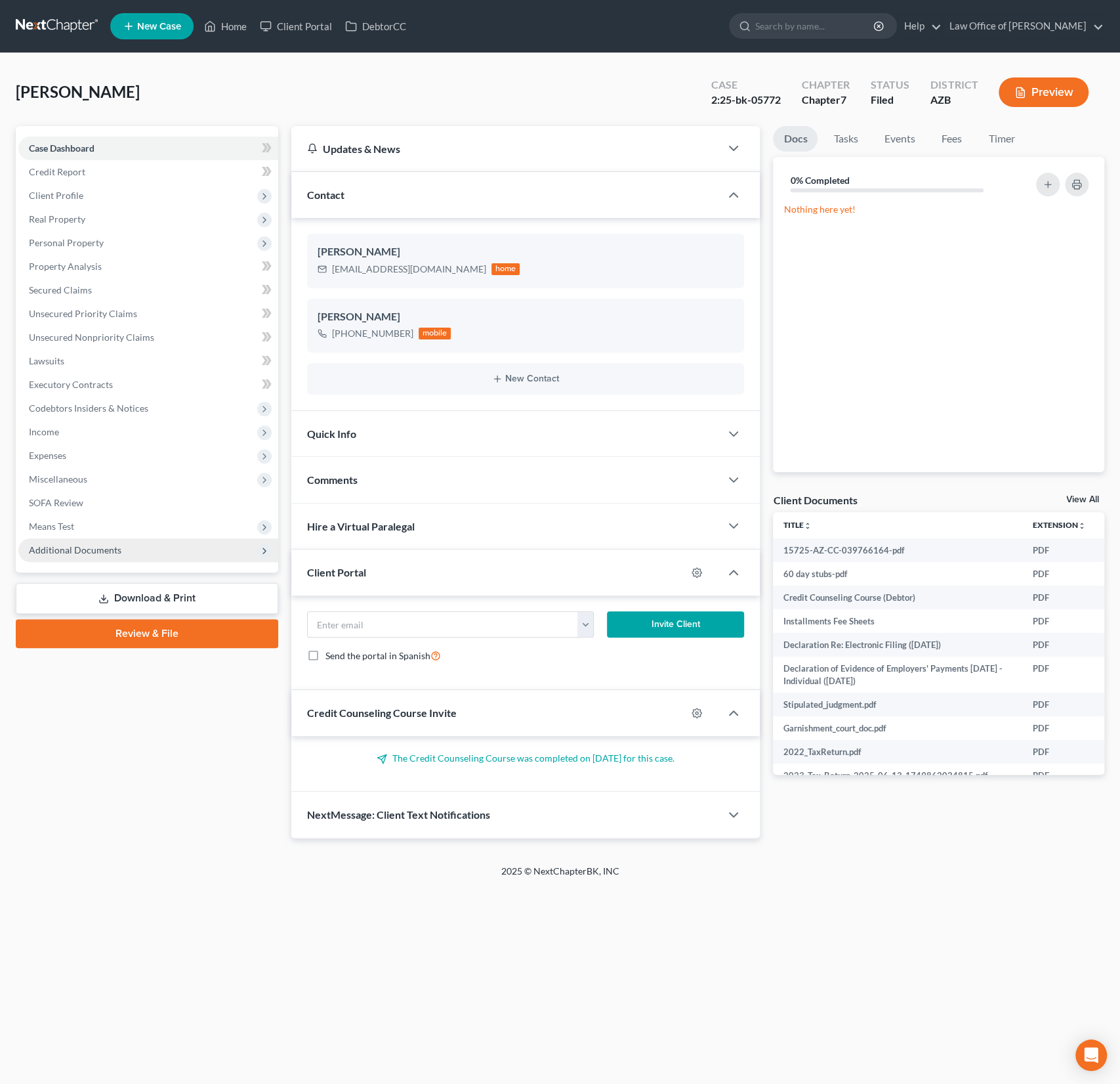
click at [108, 558] on span "Additional Documents" at bounding box center [148, 550] width 260 height 24
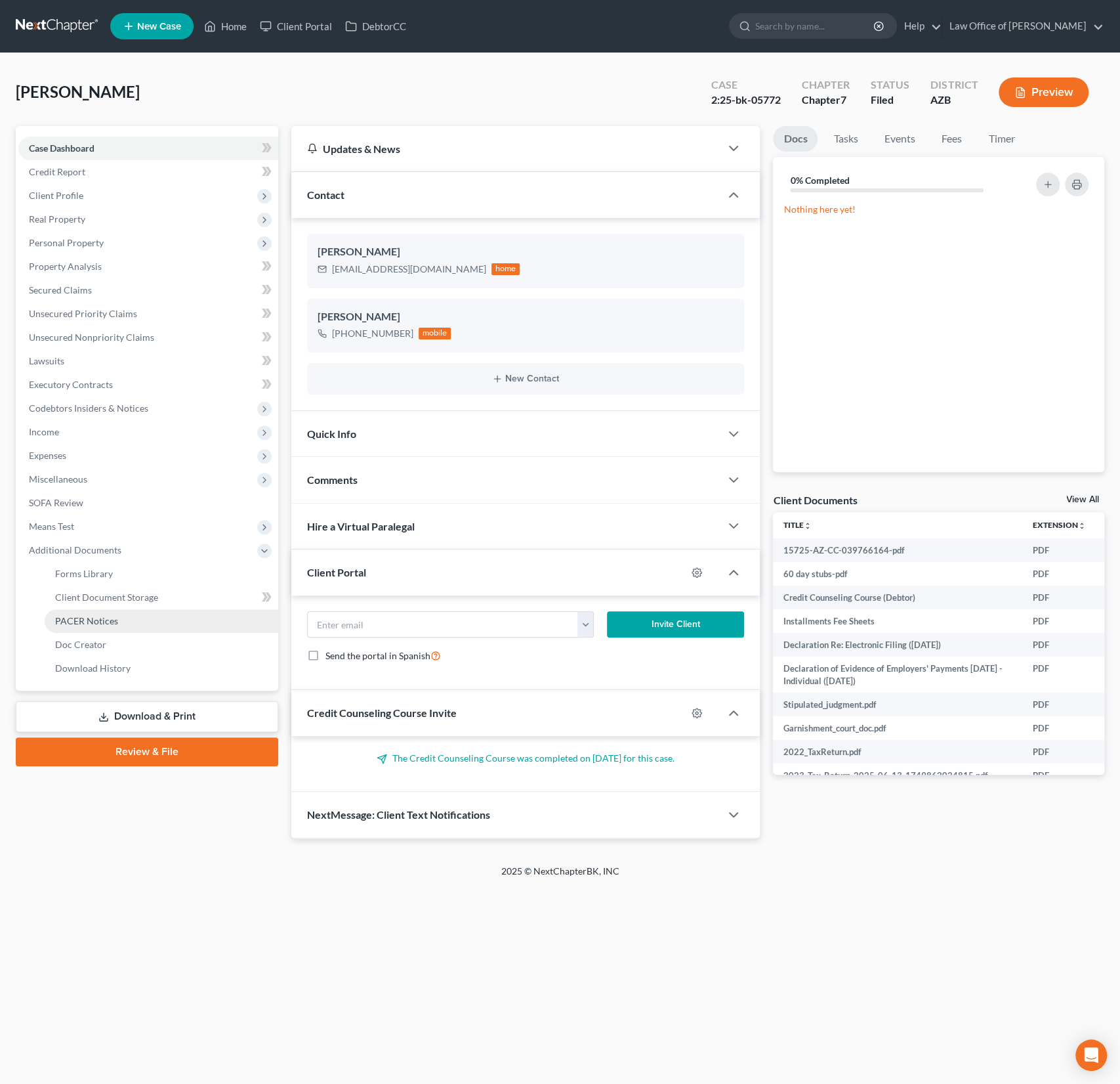
click at [91, 615] on span "PACER Notices" at bounding box center [87, 621] width 63 height 11
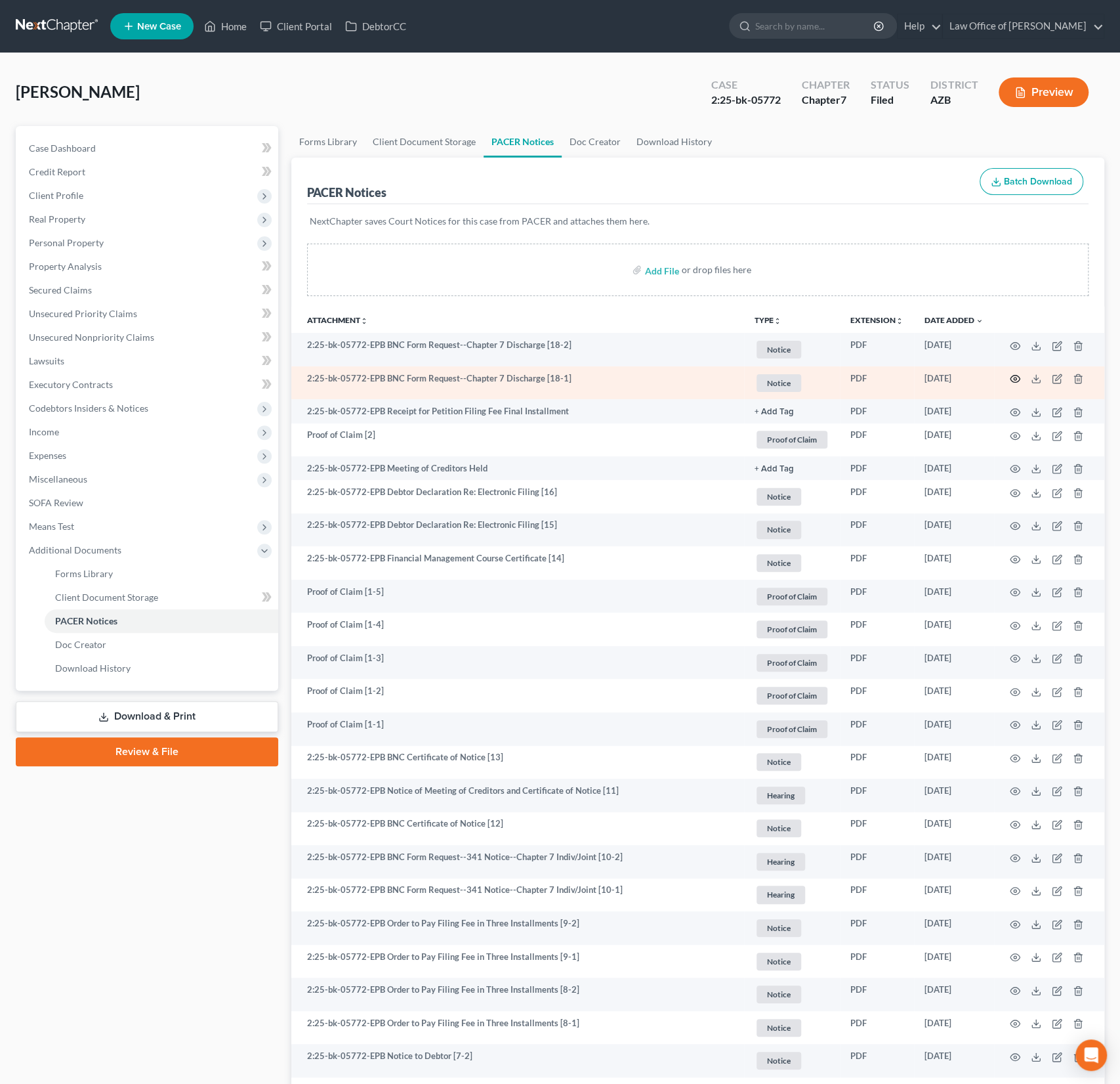
click at [1015, 375] on icon "button" at bounding box center [1015, 379] width 11 height 11
